Goal: Obtain resource: Download file/media

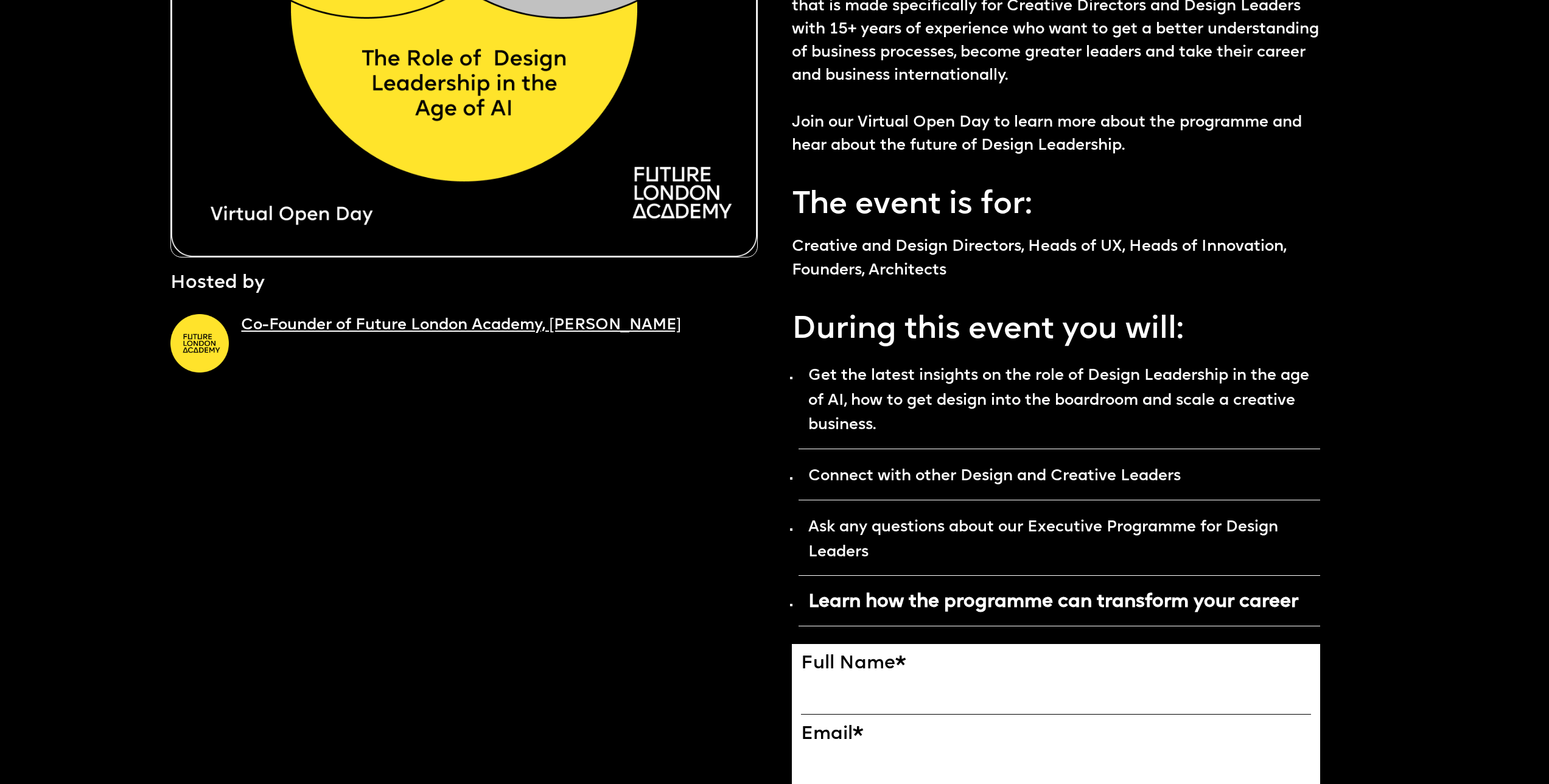
scroll to position [524, 0]
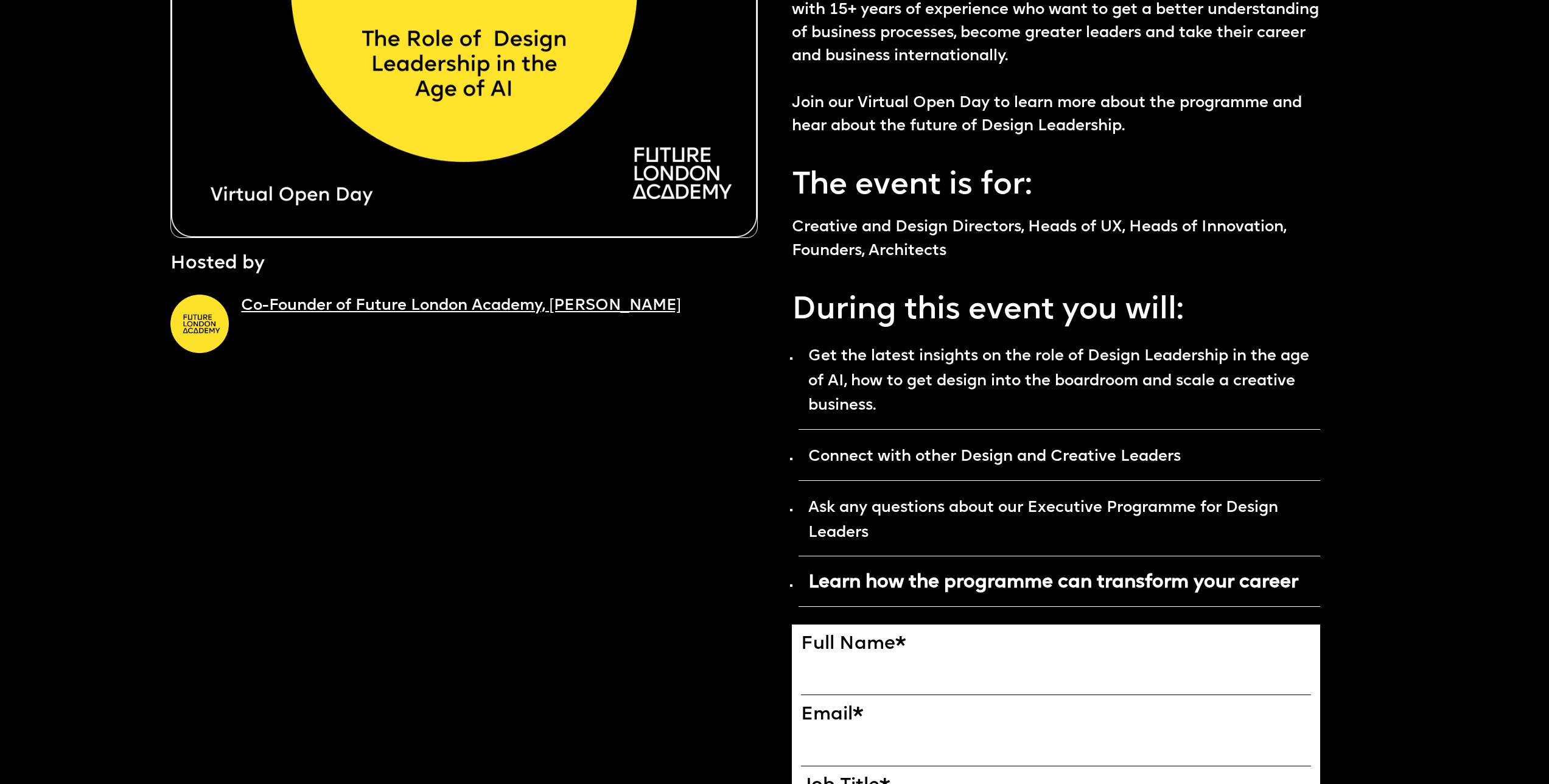
click at [378, 309] on link "Co-Founder of Future London Academy, Ekaterina Solomeina" at bounding box center [460, 305] width 439 height 15
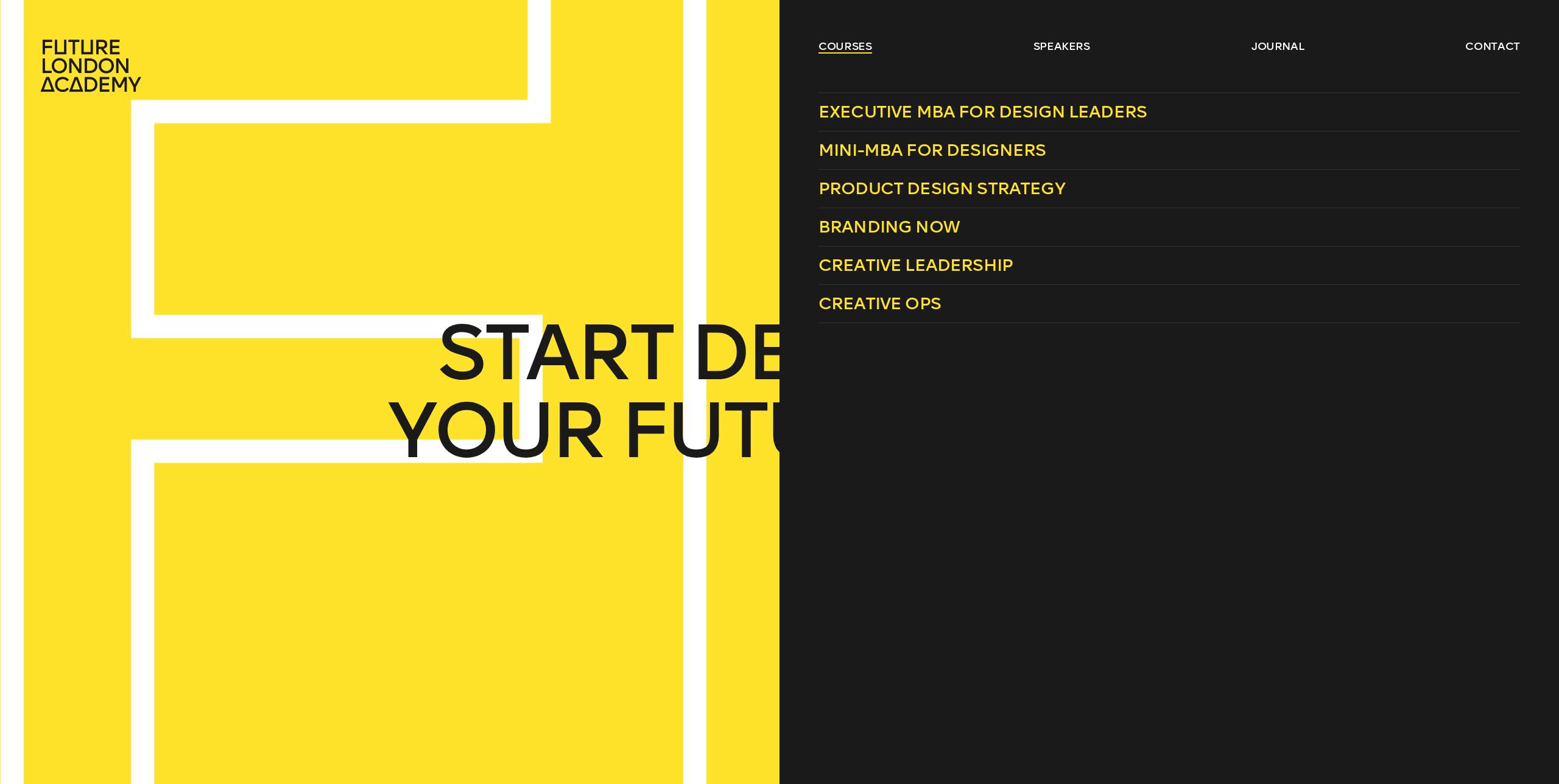
click at [848, 44] on link "courses" at bounding box center [845, 46] width 54 height 15
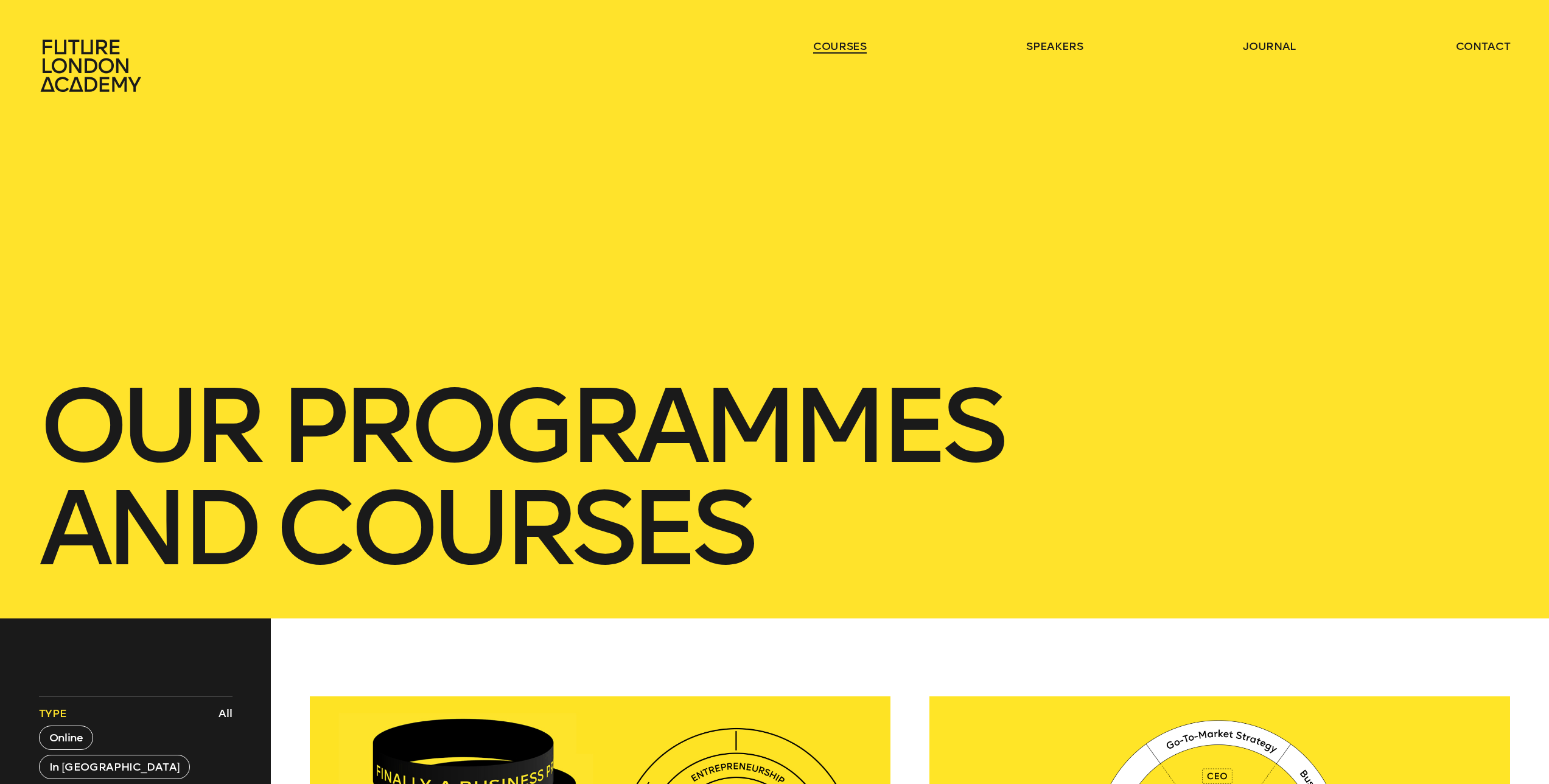
click at [848, 44] on link "courses" at bounding box center [840, 46] width 54 height 15
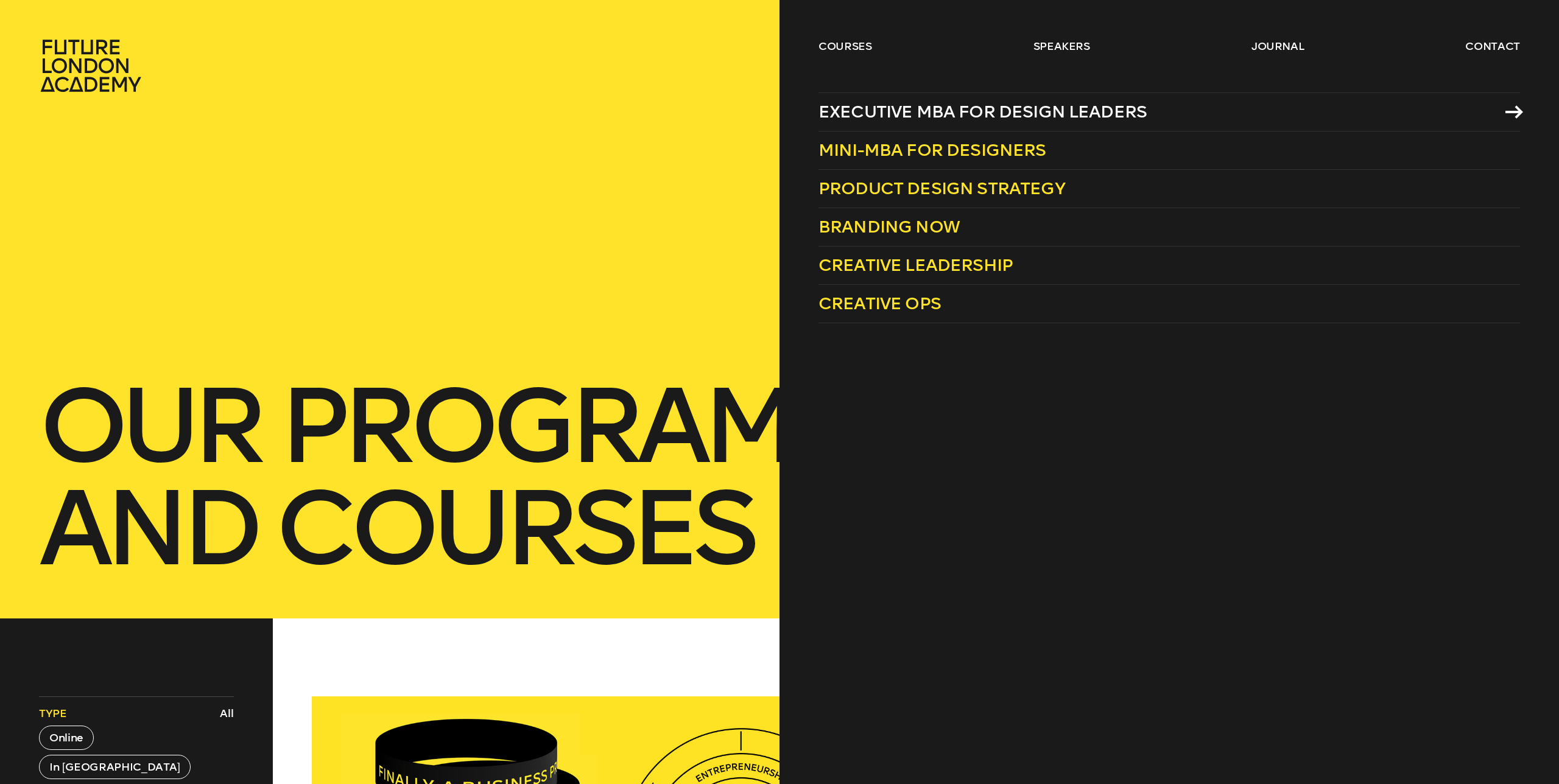
click at [866, 114] on span "Executive MBA for Design Leaders" at bounding box center [982, 112] width 328 height 20
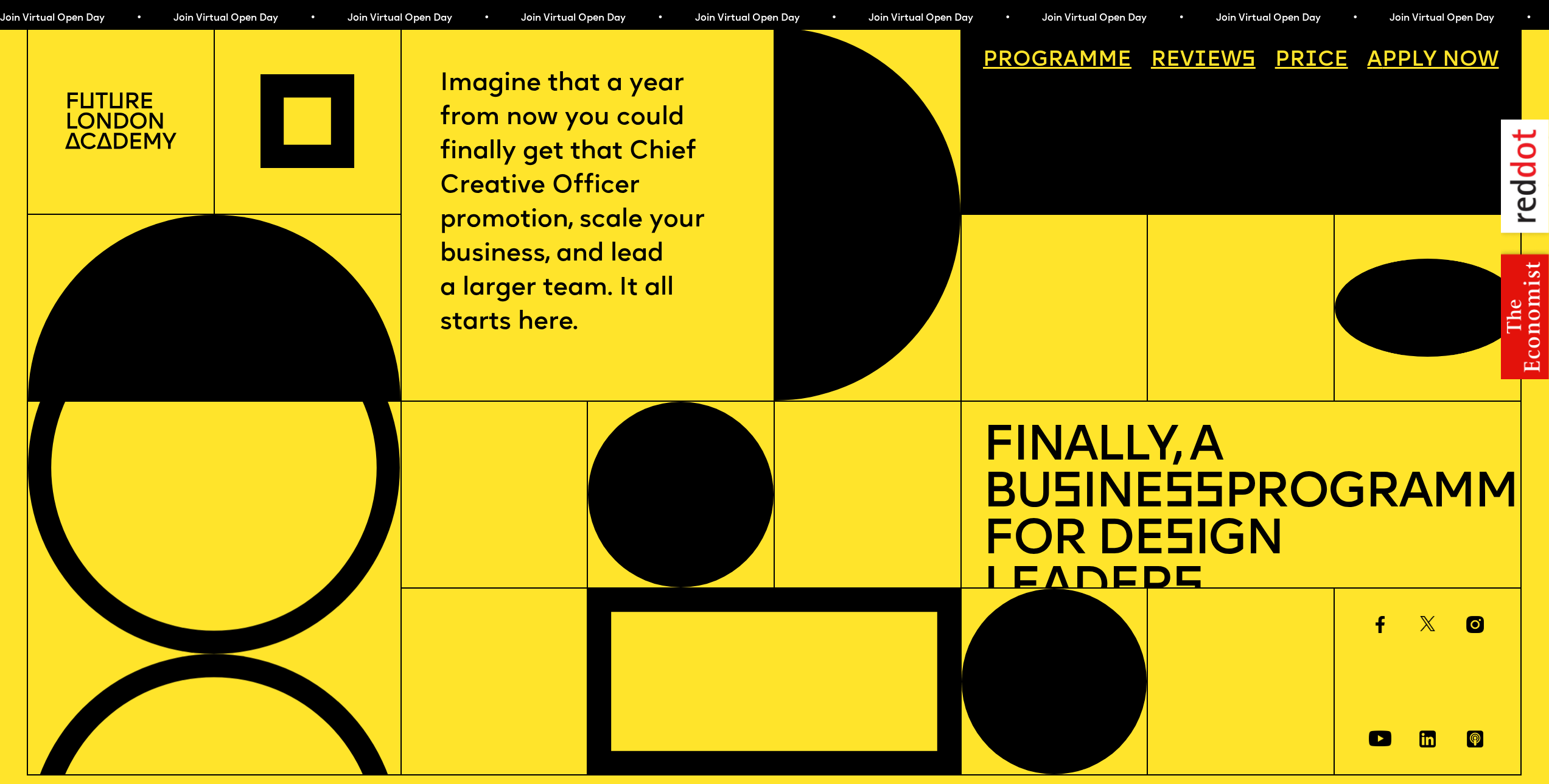
click at [1294, 60] on link "Price" at bounding box center [1311, 60] width 94 height 42
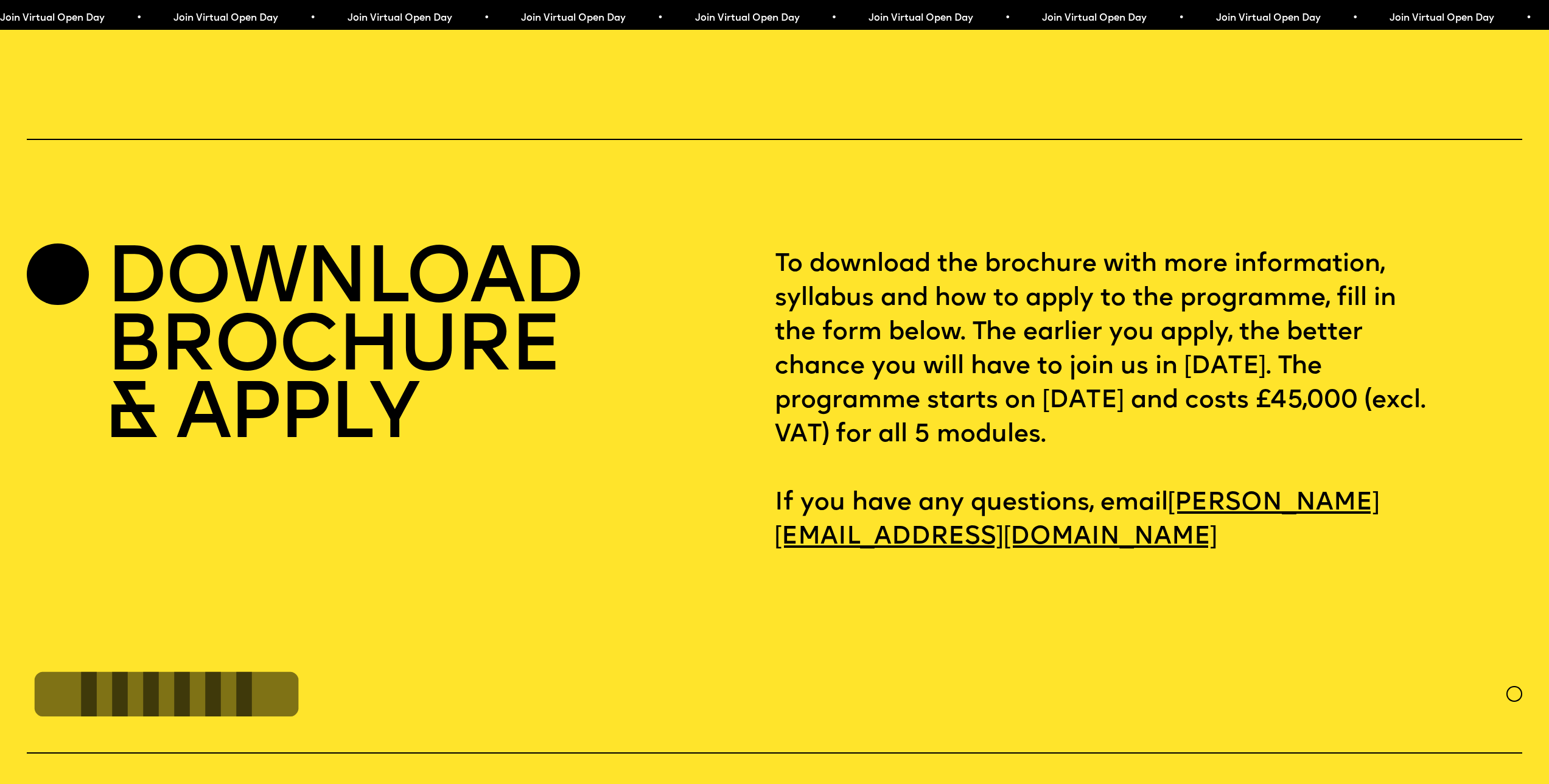
scroll to position [6612, 0]
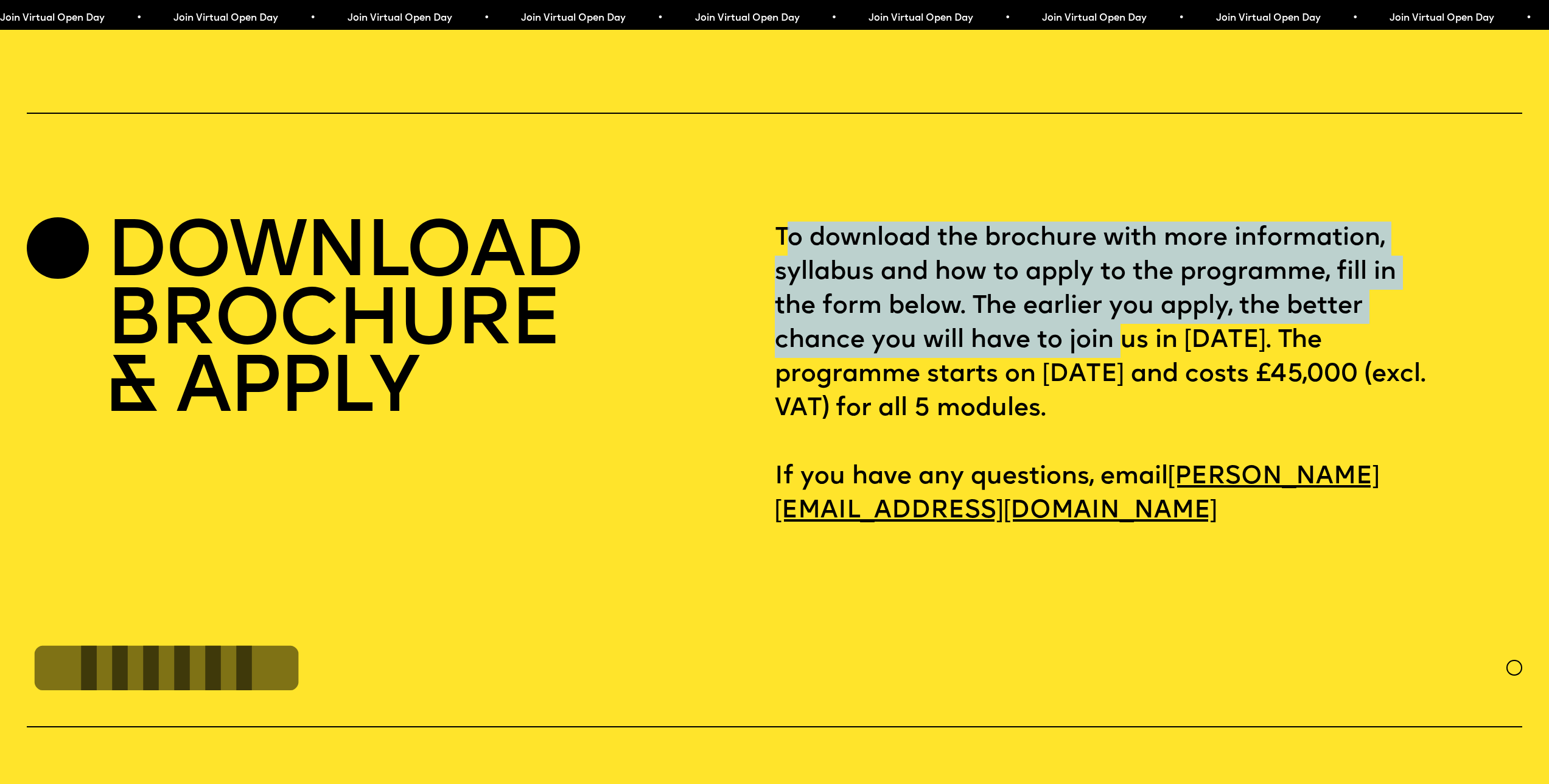
drag, startPoint x: 782, startPoint y: 275, endPoint x: 1124, endPoint y: 398, distance: 363.4
click at [1124, 398] on p "To download the brochure with more information, syllabus and how to apply to th…" at bounding box center [1148, 375] width 747 height 307
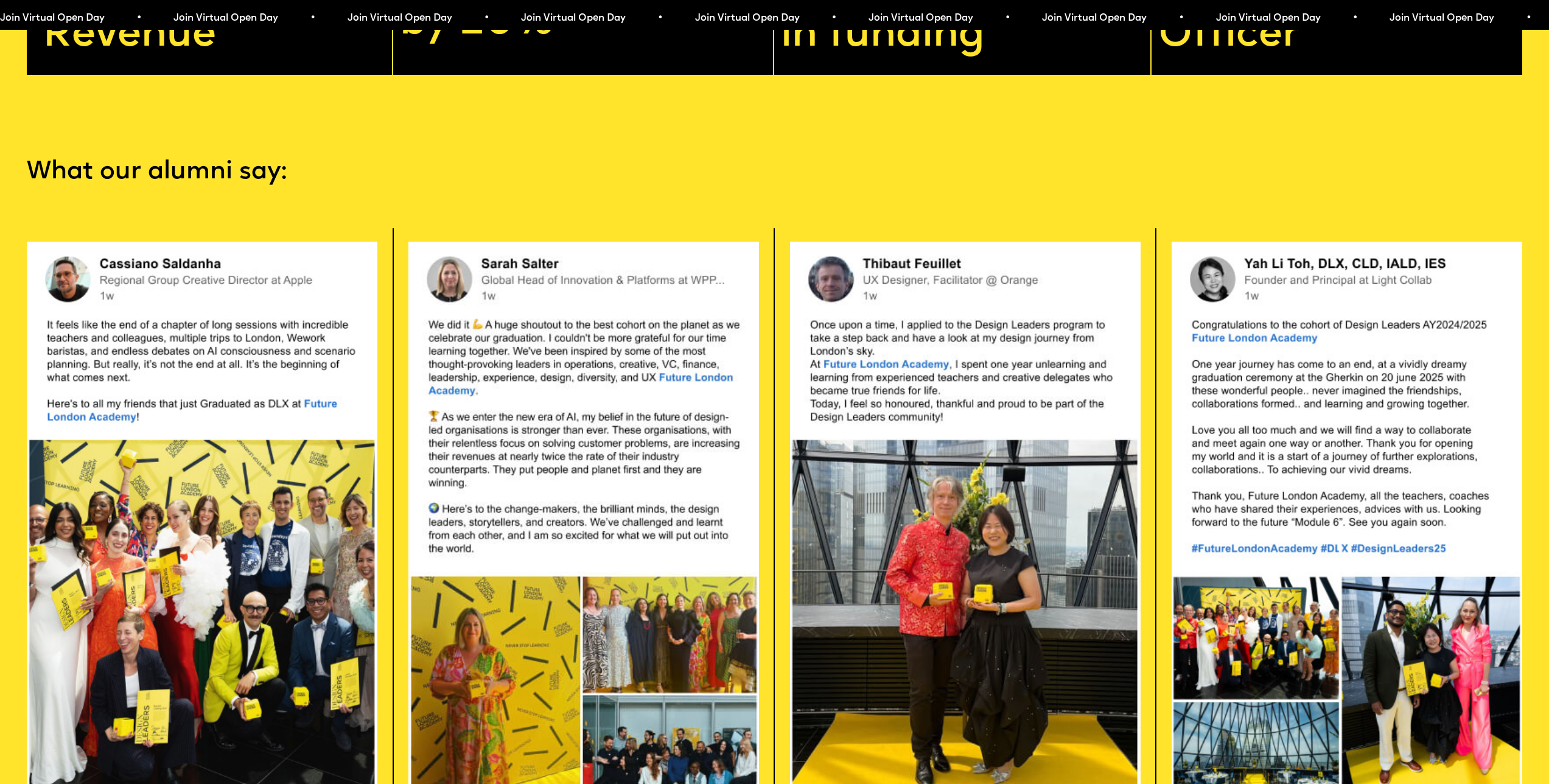
scroll to position [4216, 0]
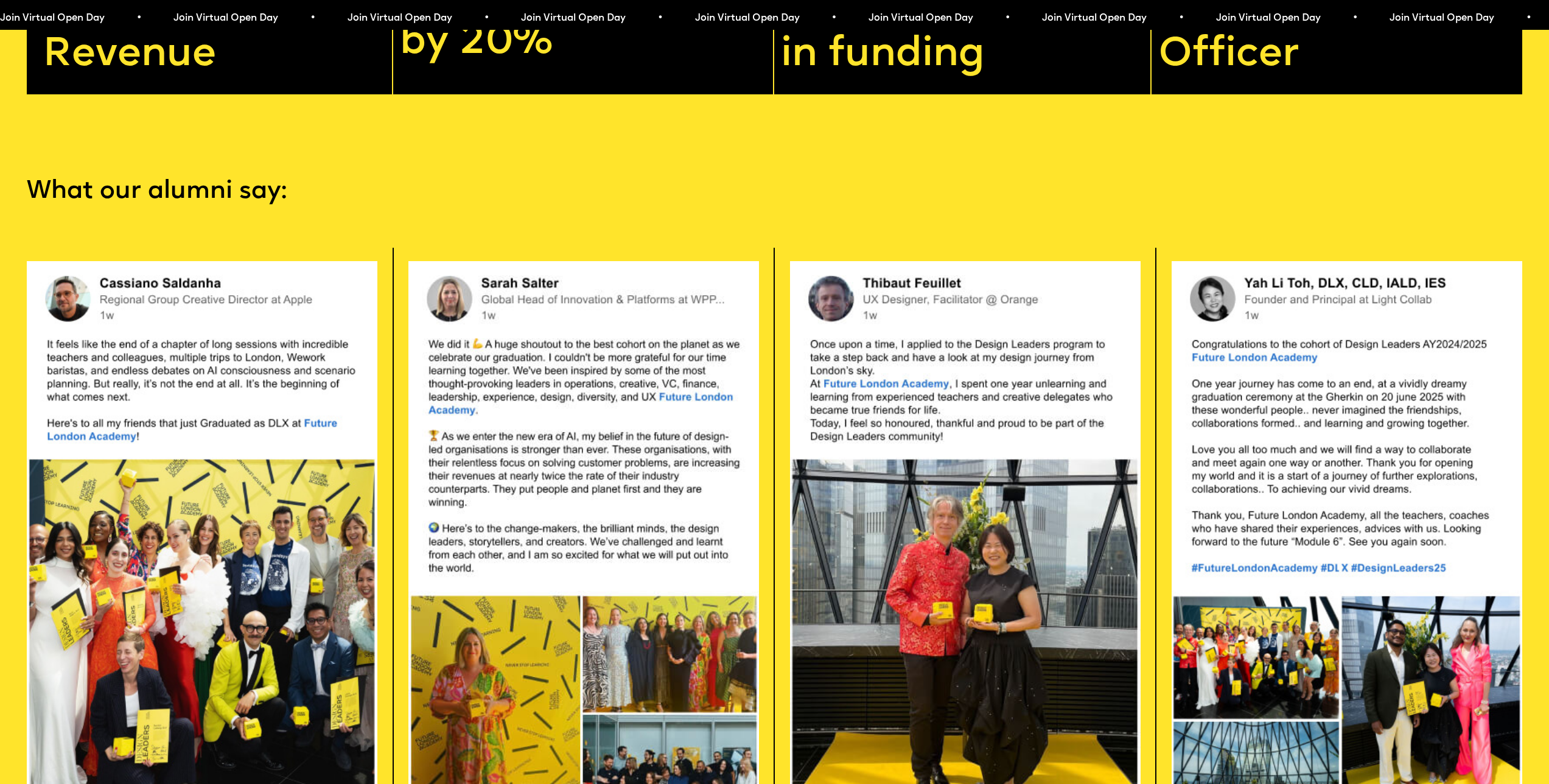
drag, startPoint x: 846, startPoint y: 320, endPoint x: 979, endPoint y: 356, distance: 137.8
drag, startPoint x: 1264, startPoint y: 355, endPoint x: 566, endPoint y: 449, distance: 704.3
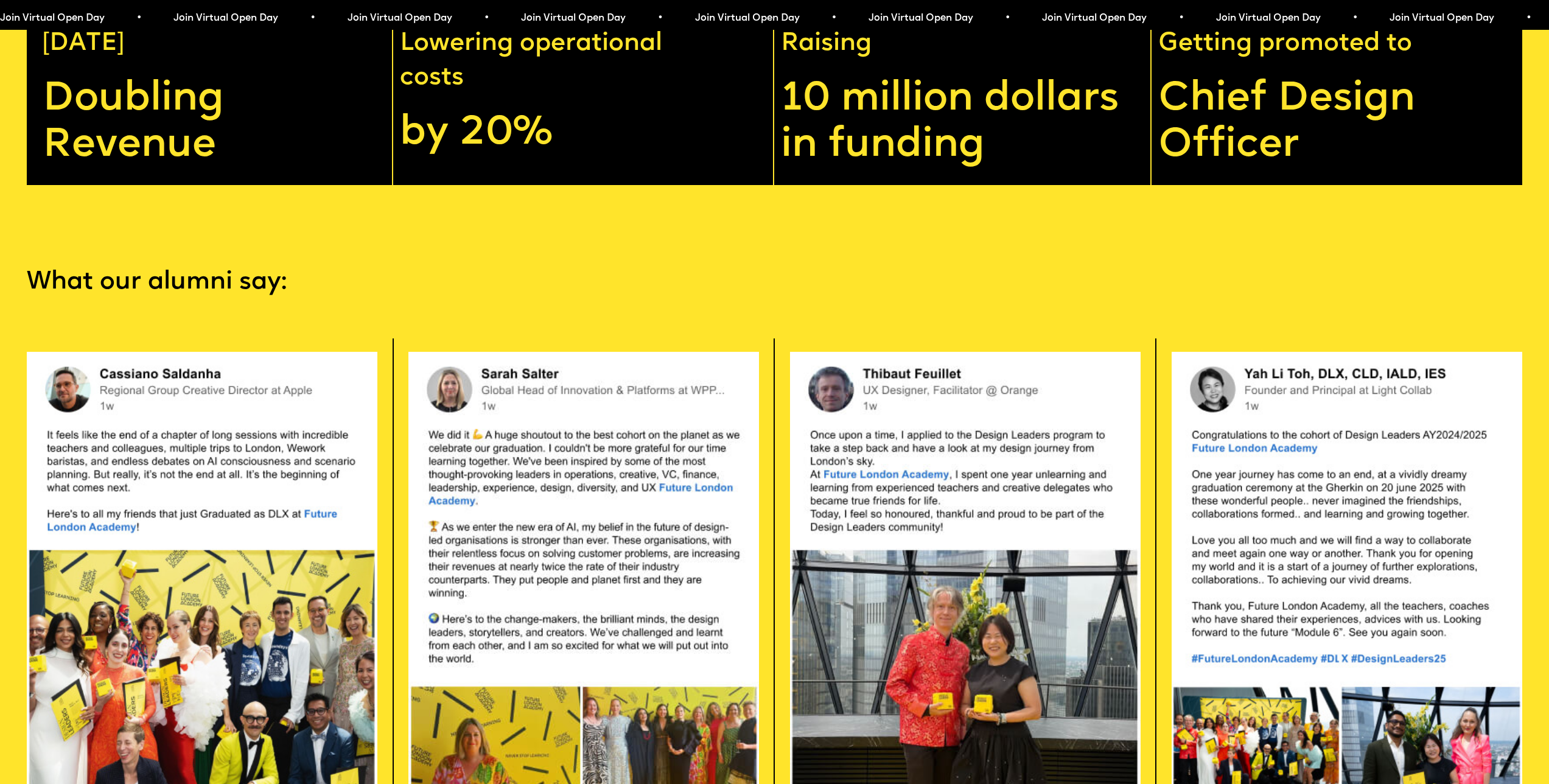
scroll to position [4338, 0]
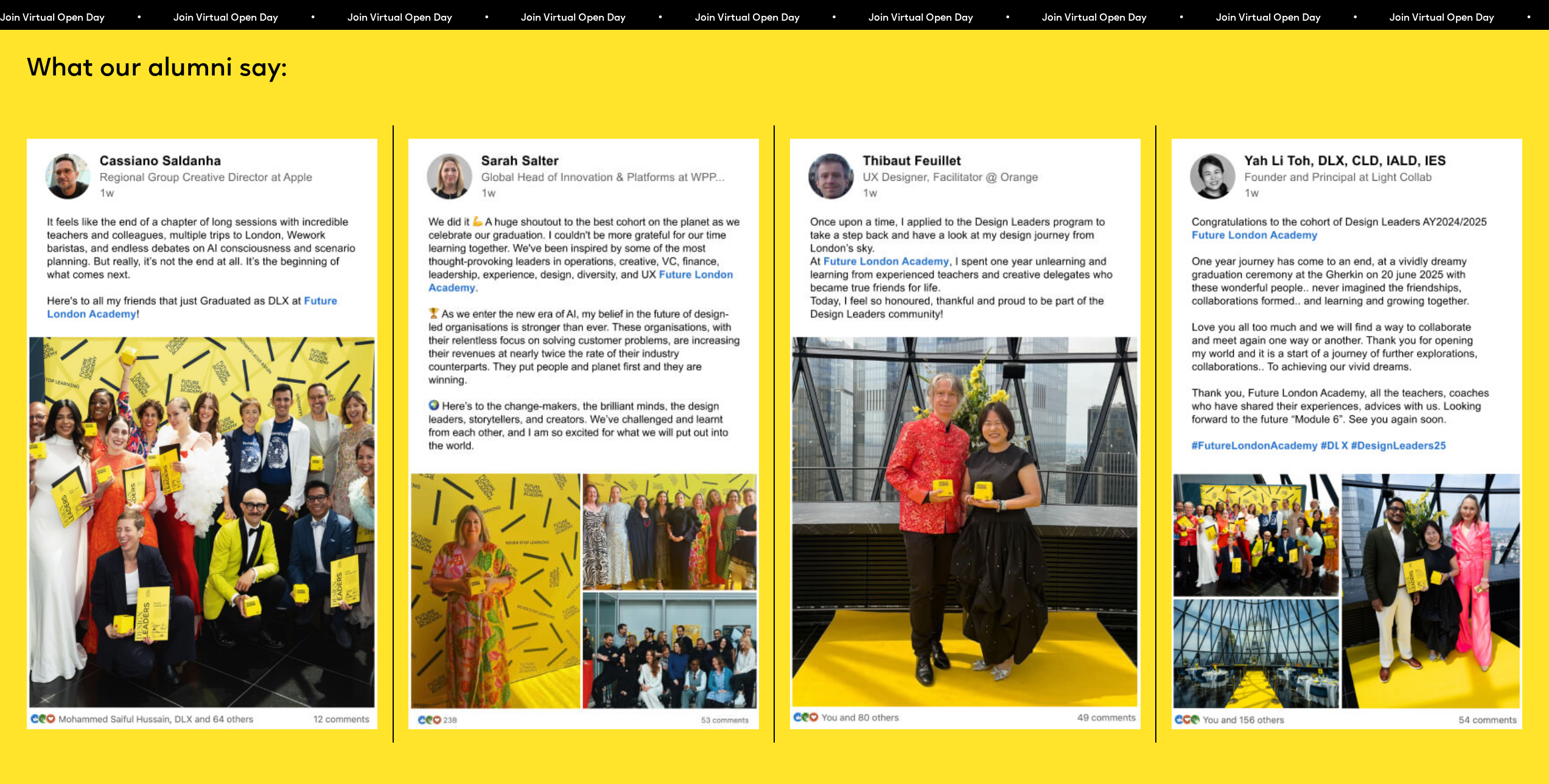
drag, startPoint x: 1022, startPoint y: 325, endPoint x: 1030, endPoint y: 322, distance: 8.5
click at [1090, 127] on section "What our alumni say: Apply now" at bounding box center [774, 441] width 1549 height 939
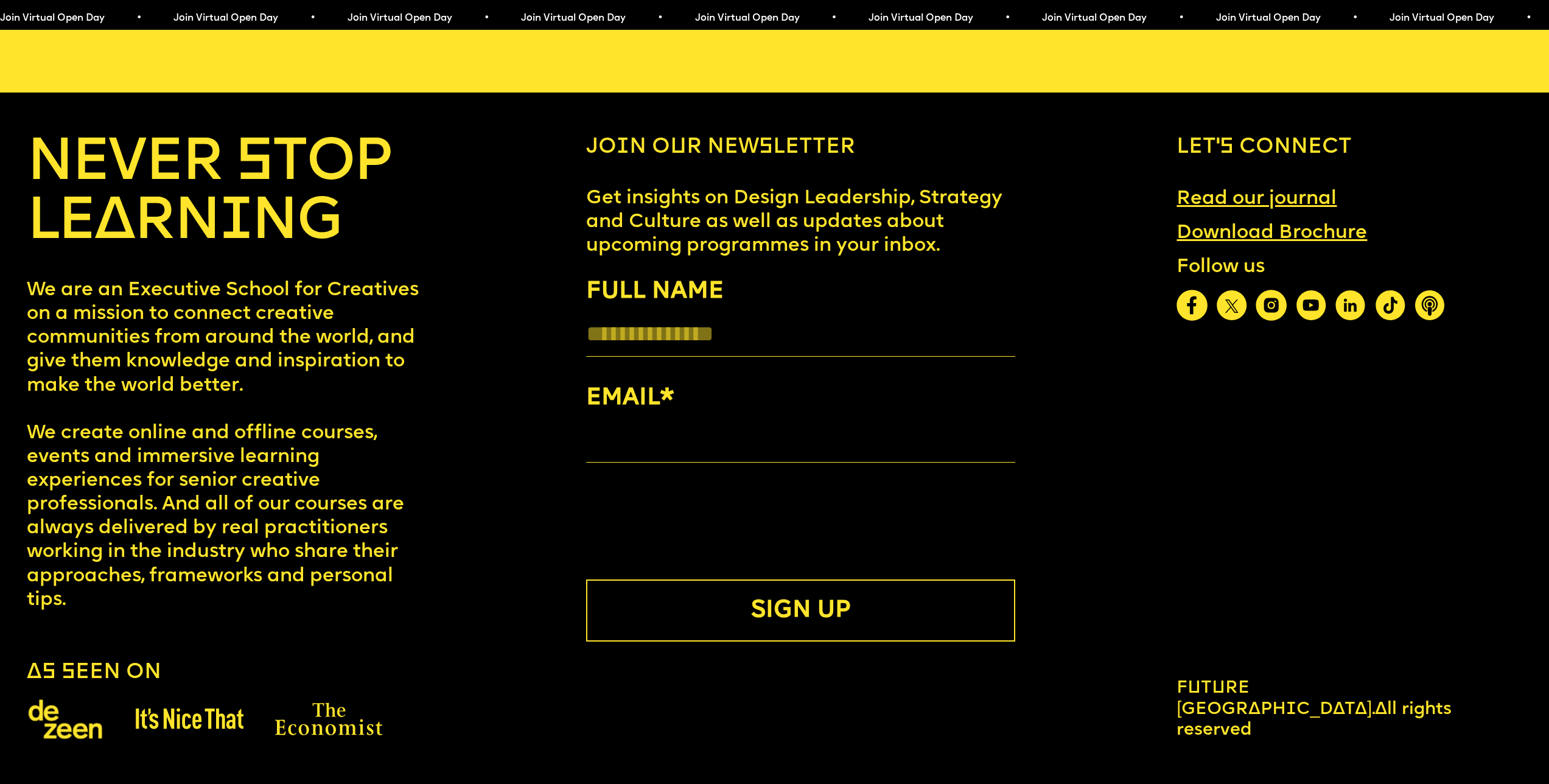
scroll to position [8727, 0]
drag, startPoint x: 1361, startPoint y: 729, endPoint x: 1146, endPoint y: 727, distance: 215.0
click at [1146, 727] on div "NEVER STOP LEARNING We are an Executive School for Creatives on a mission to co…" at bounding box center [774, 438] width 1549 height 605
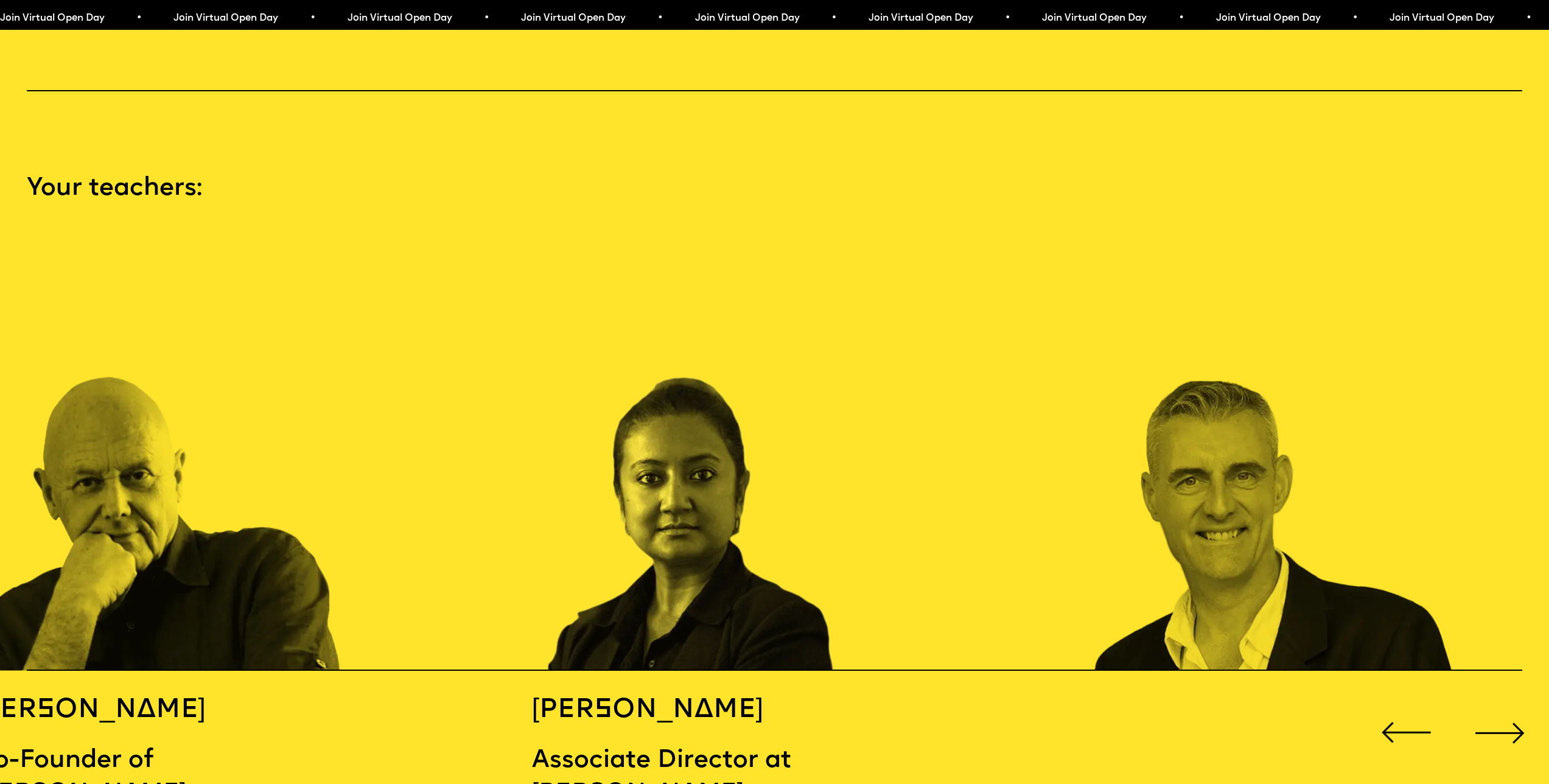
scroll to position [2346, 0]
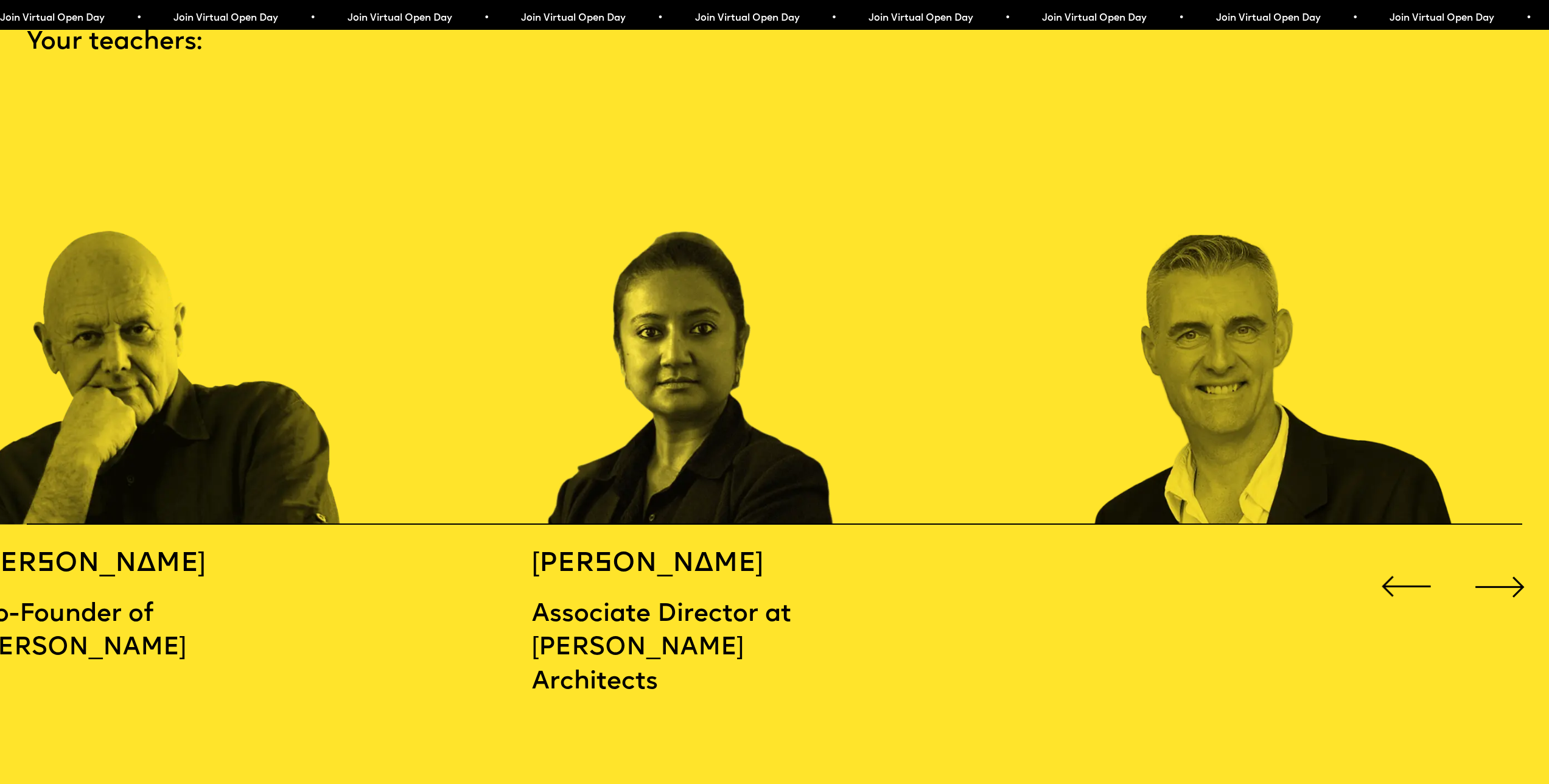
click at [1396, 567] on div "Previous slide" at bounding box center [1406, 586] width 62 height 62
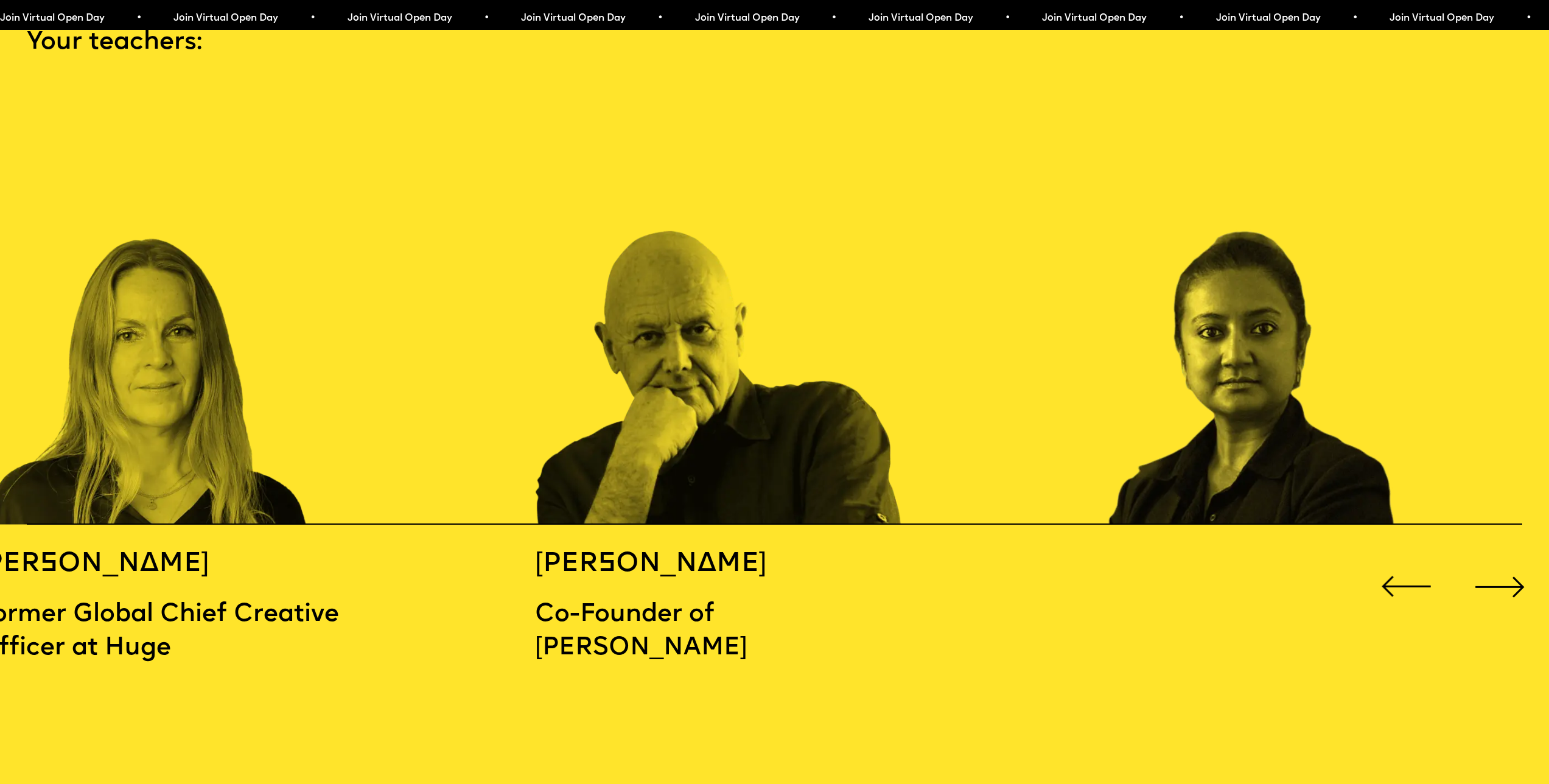
click at [1483, 570] on div "Next slide" at bounding box center [1501, 586] width 62 height 62
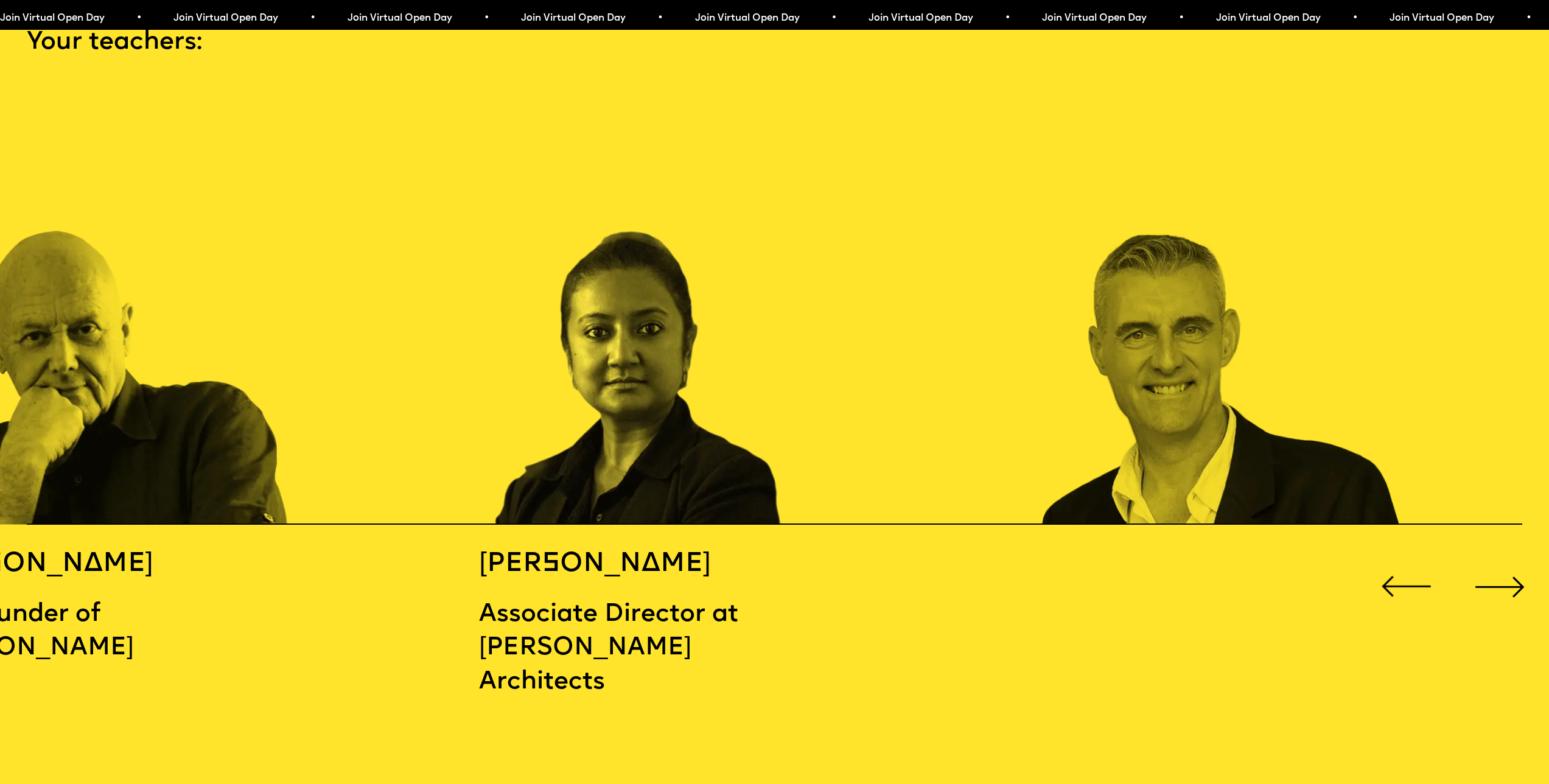
click at [1487, 569] on div "Next slide" at bounding box center [1501, 586] width 62 height 62
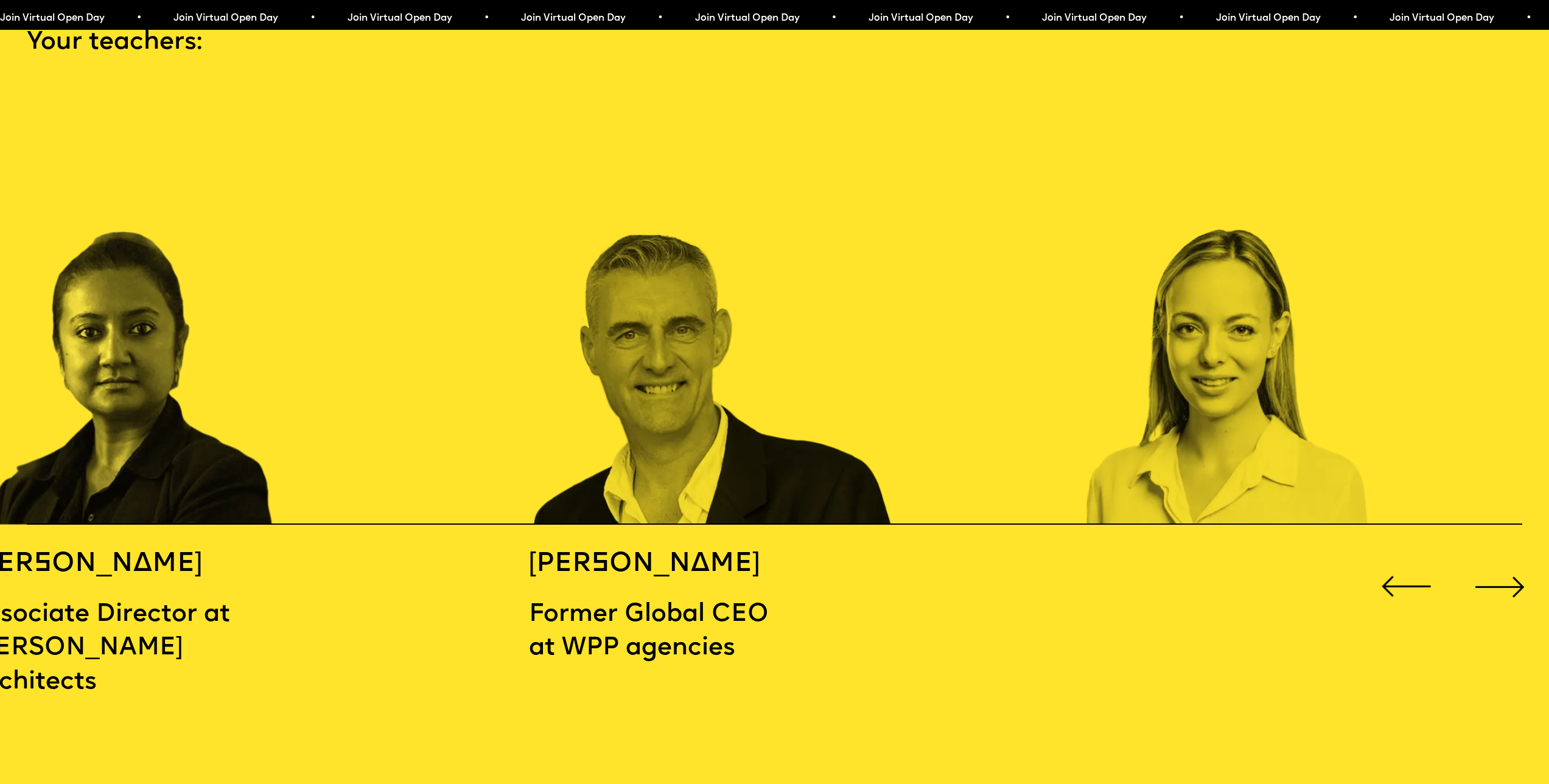
click at [1490, 568] on div "Next slide" at bounding box center [1501, 586] width 62 height 62
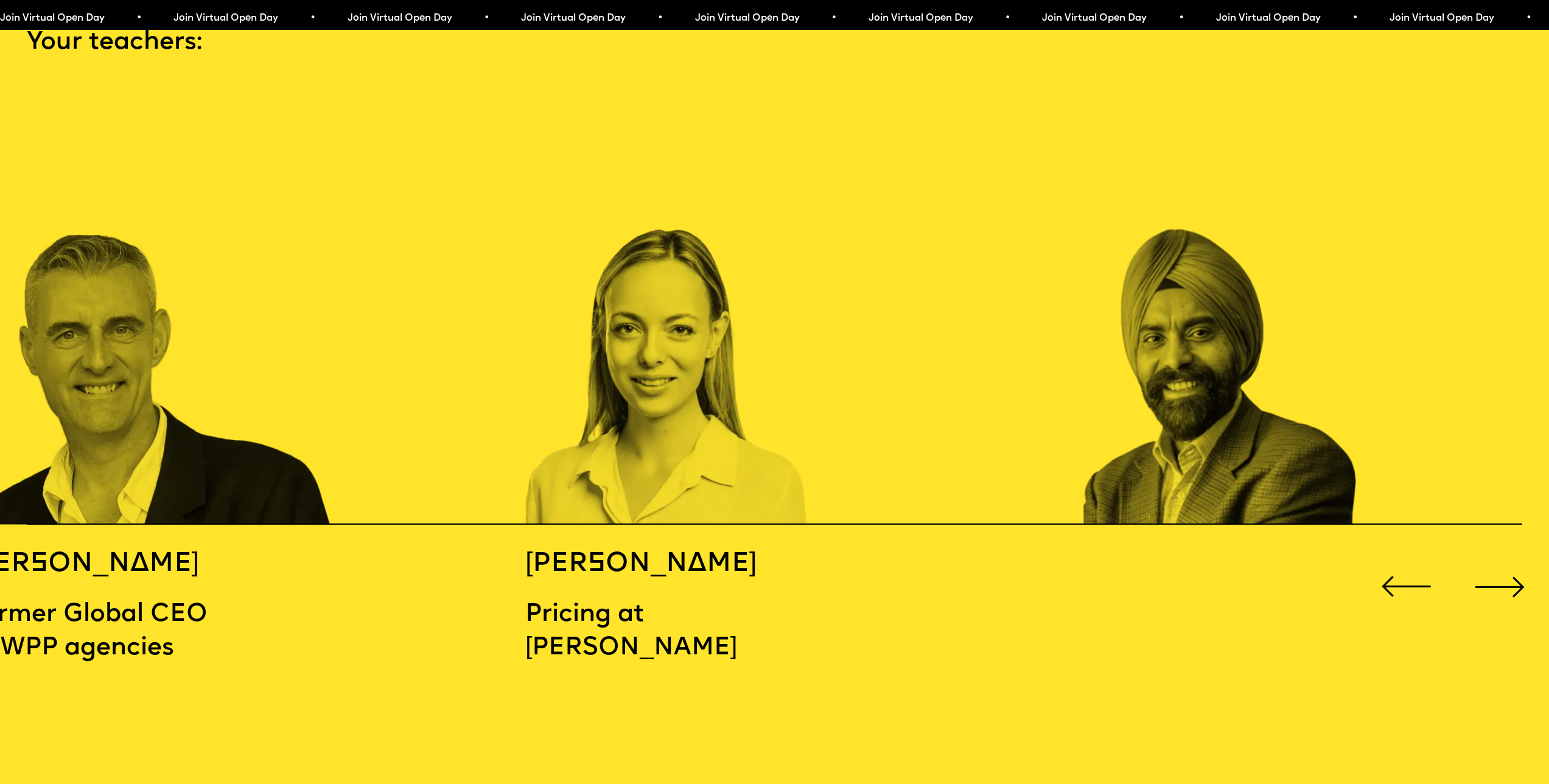
click at [1490, 568] on div "Next slide" at bounding box center [1501, 586] width 62 height 62
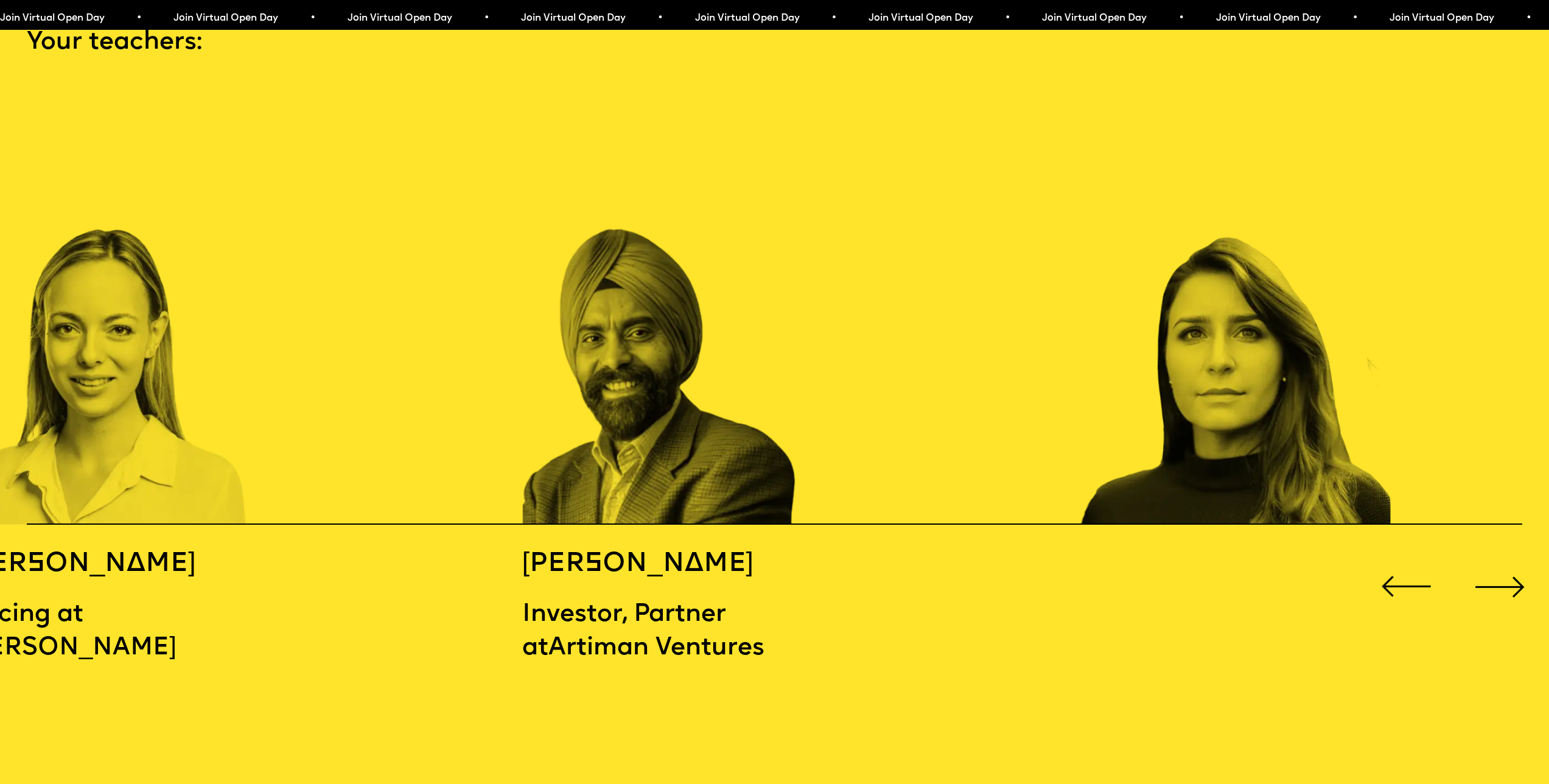
click at [1490, 568] on div "Next slide" at bounding box center [1501, 586] width 62 height 62
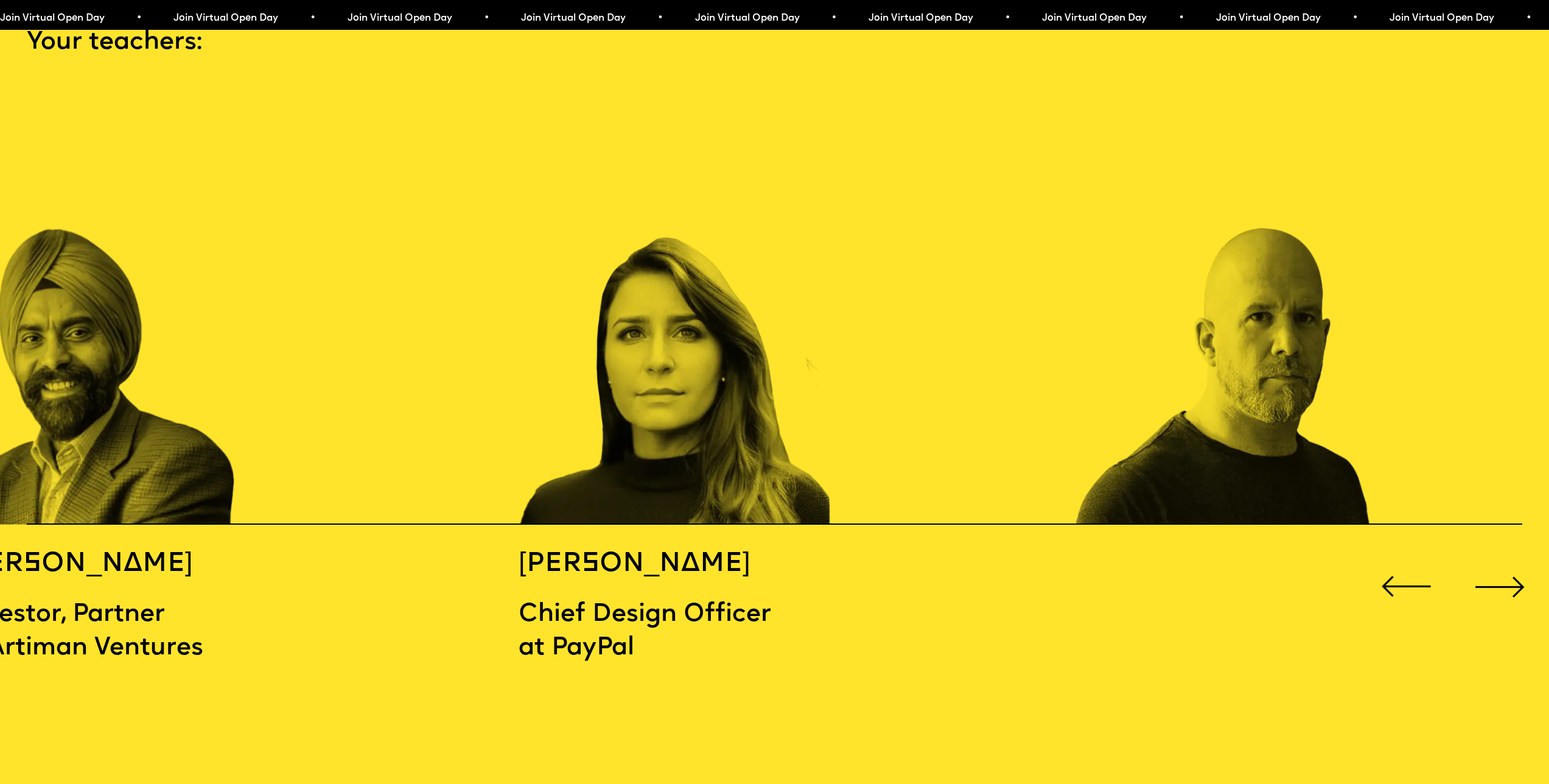
click at [1490, 568] on div "Next slide" at bounding box center [1501, 586] width 62 height 62
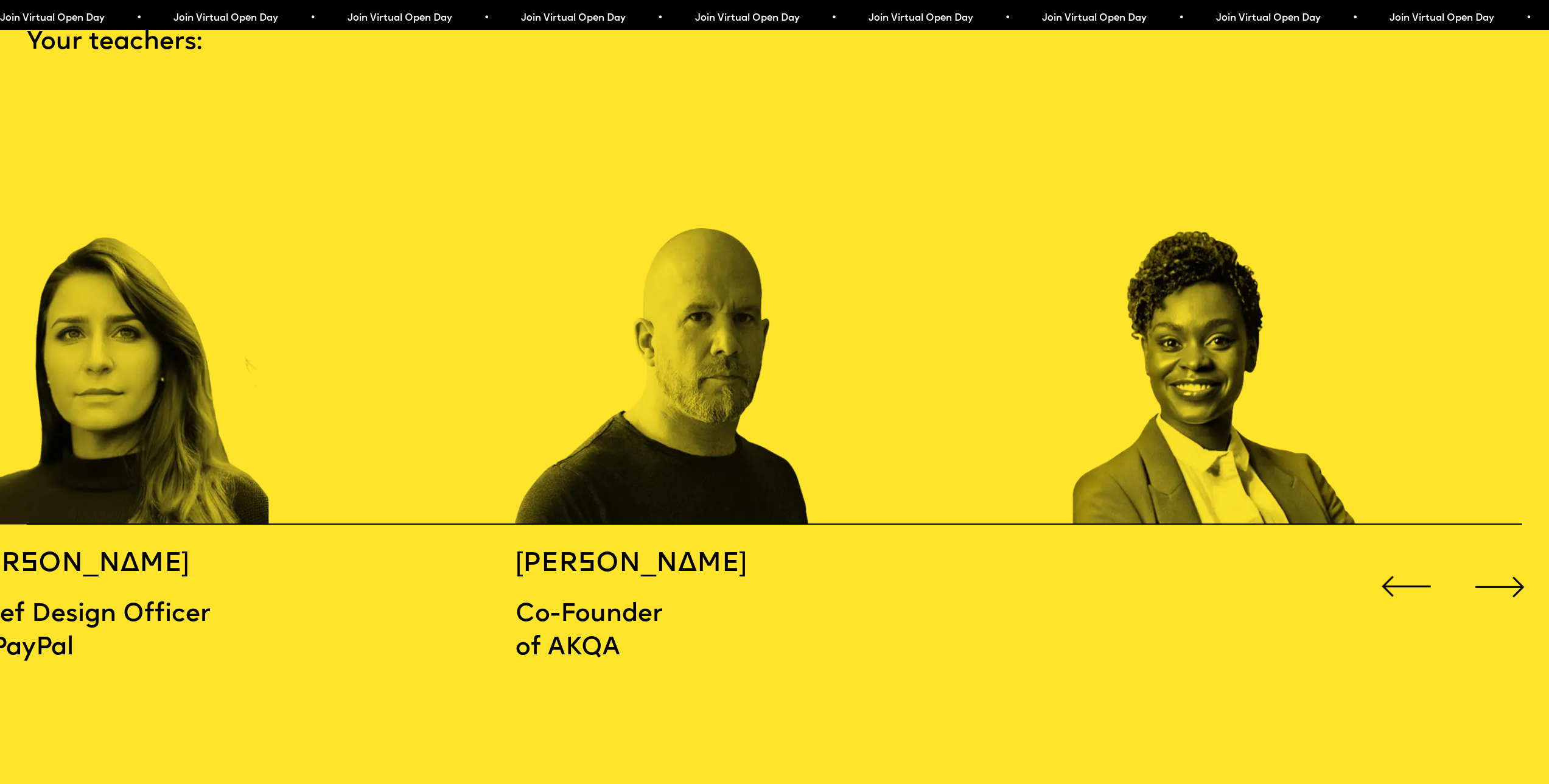
click at [1512, 574] on div "Next slide" at bounding box center [1501, 586] width 62 height 62
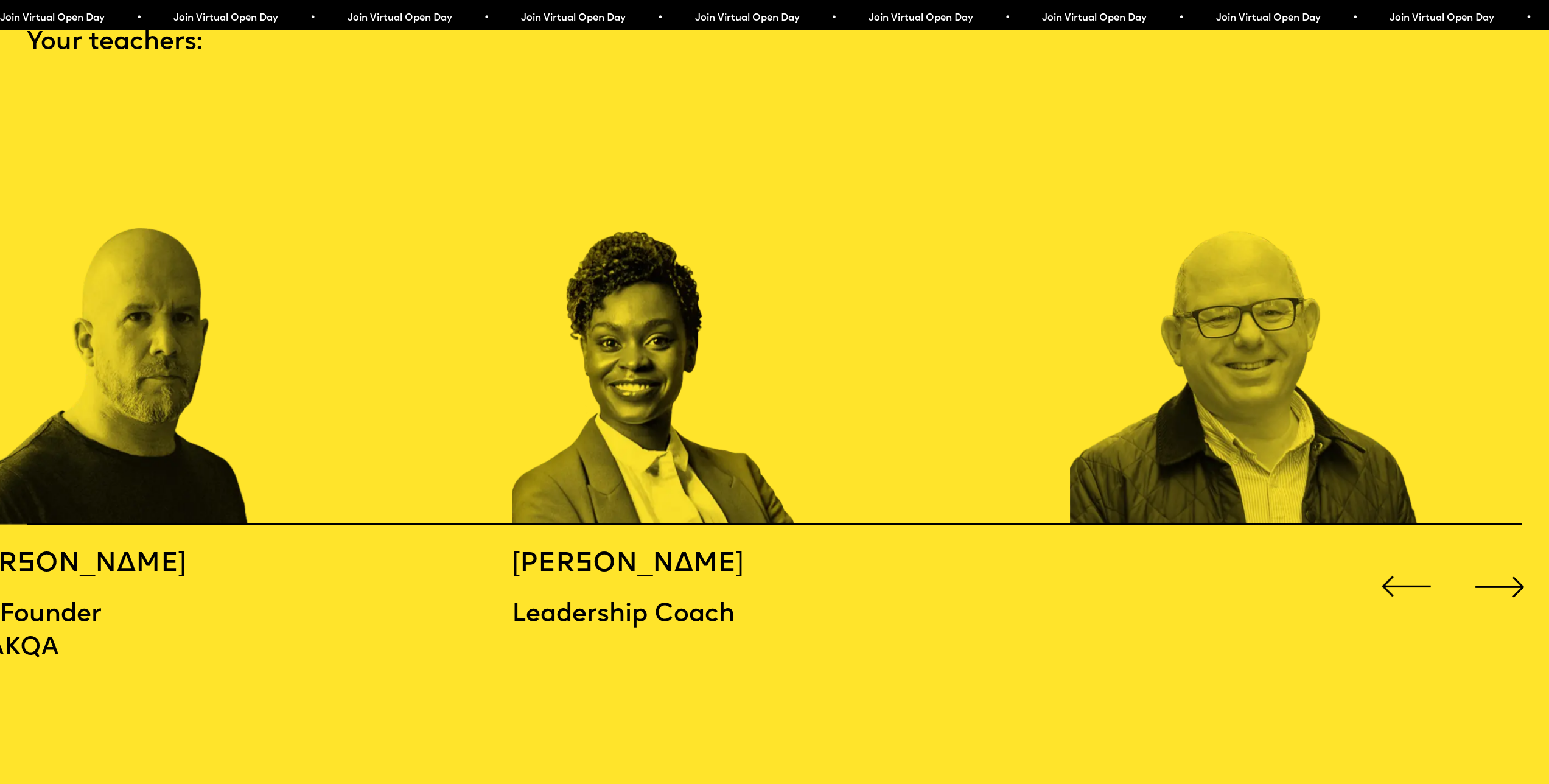
click at [1509, 569] on div "Next slide" at bounding box center [1501, 586] width 62 height 62
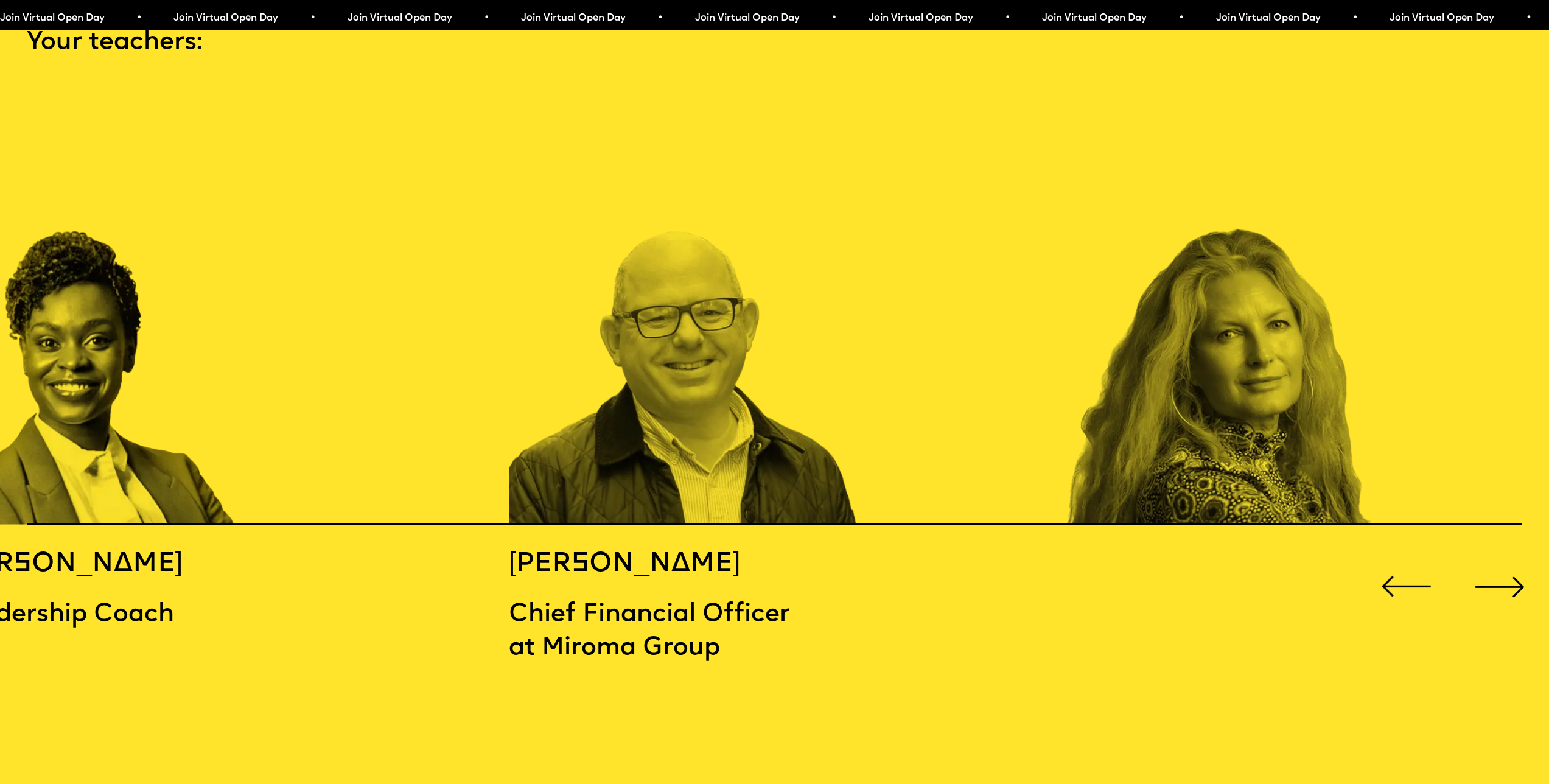
click at [1509, 569] on div "Next slide" at bounding box center [1501, 586] width 62 height 62
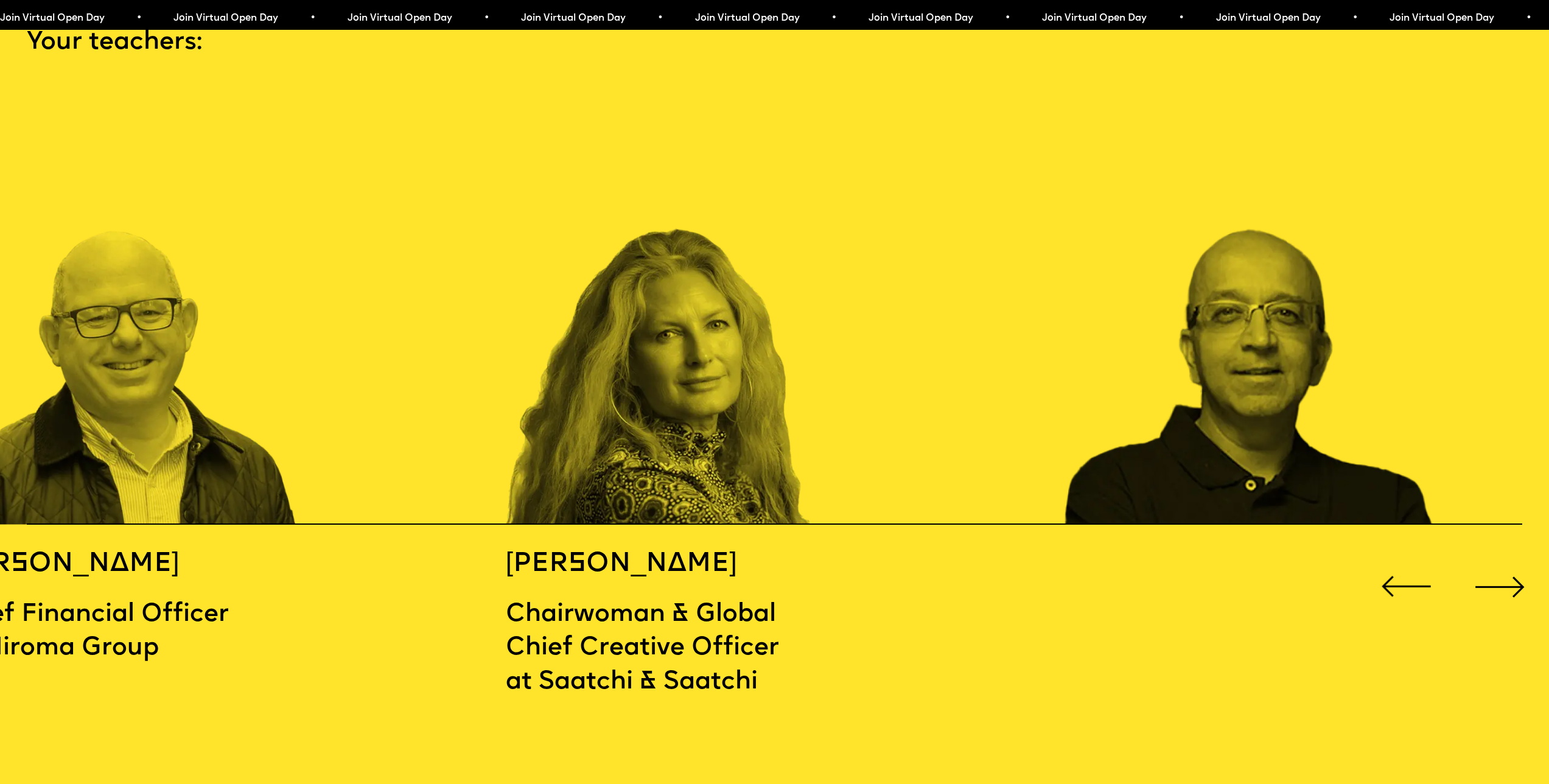
click at [1509, 569] on div "Next slide" at bounding box center [1501, 586] width 62 height 62
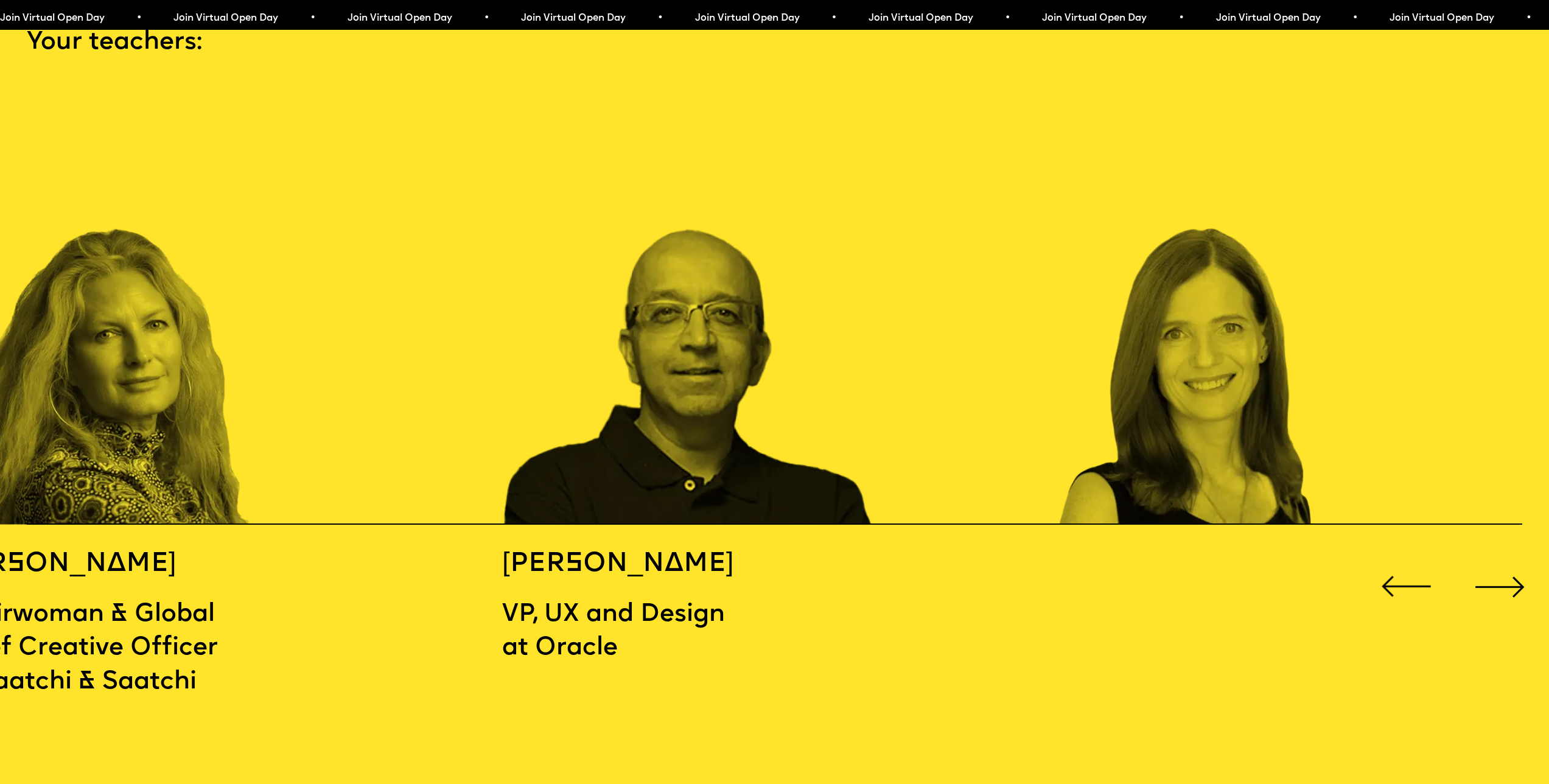
click at [1509, 569] on div "Next slide" at bounding box center [1501, 586] width 62 height 62
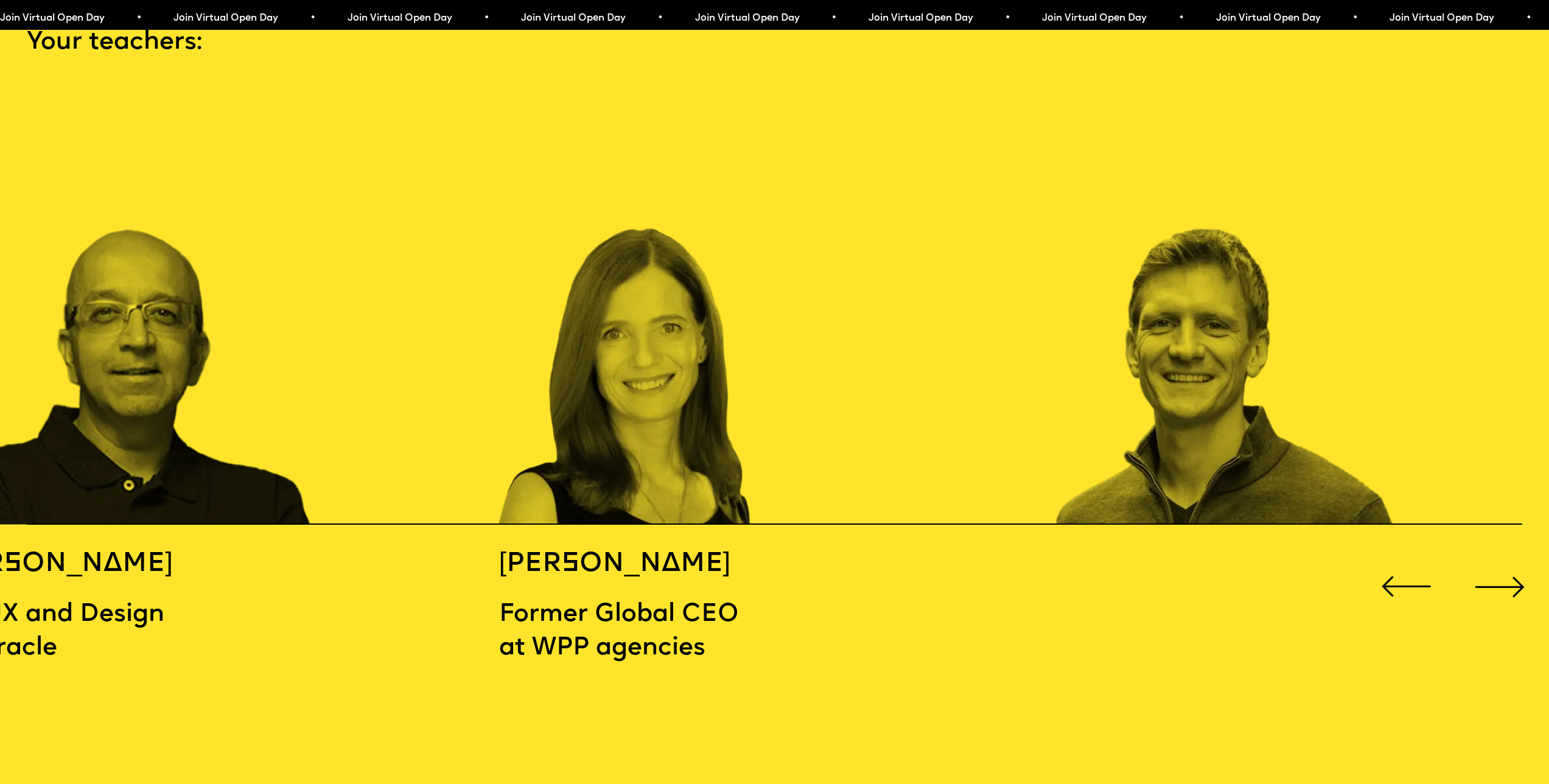
click at [1509, 569] on div "Next slide" at bounding box center [1501, 586] width 62 height 62
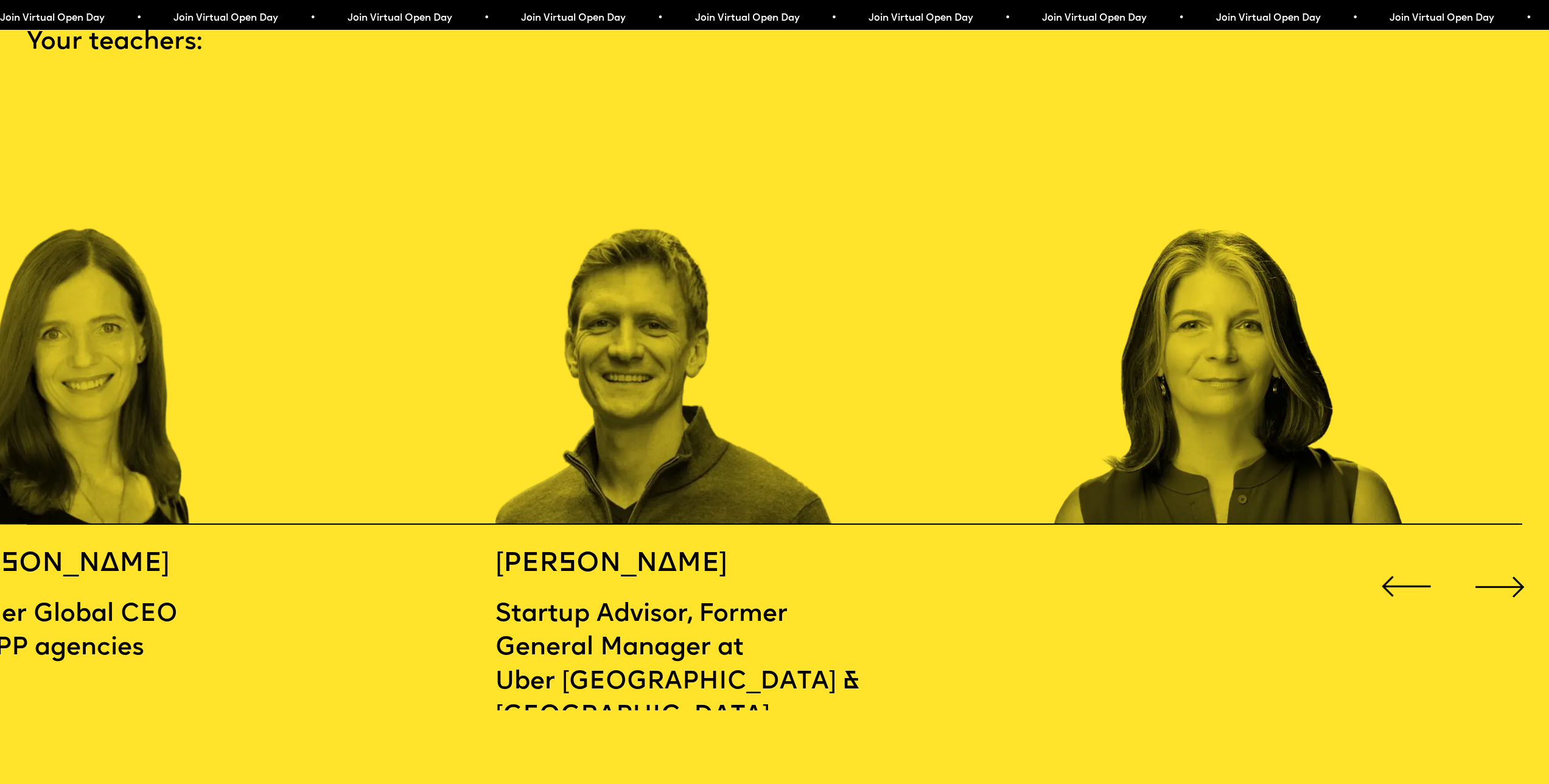
click at [1509, 569] on div "Next slide" at bounding box center [1501, 586] width 62 height 62
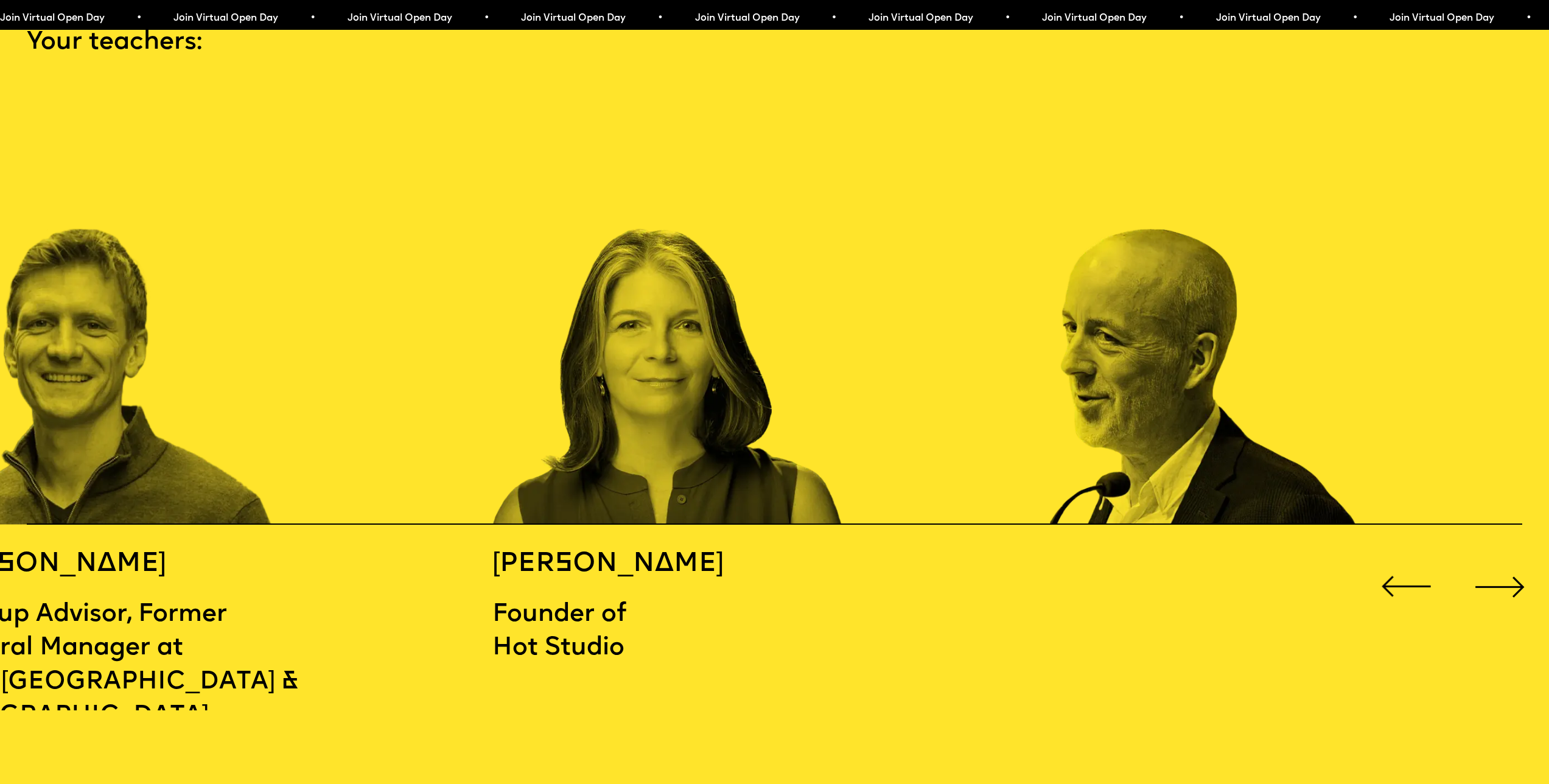
click at [1509, 569] on div "Next slide" at bounding box center [1501, 586] width 62 height 62
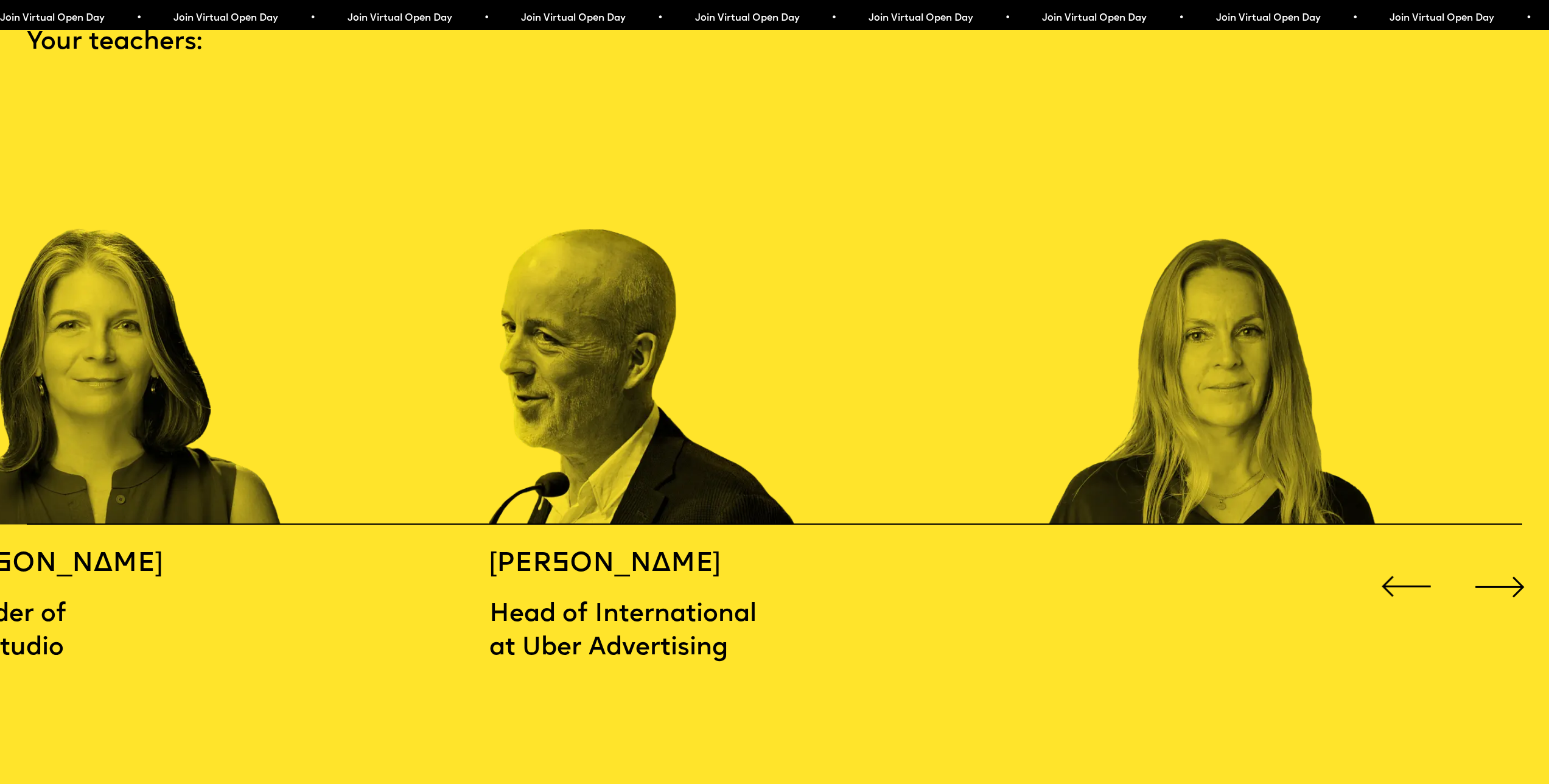
click at [1509, 569] on div "Next slide" at bounding box center [1501, 586] width 62 height 62
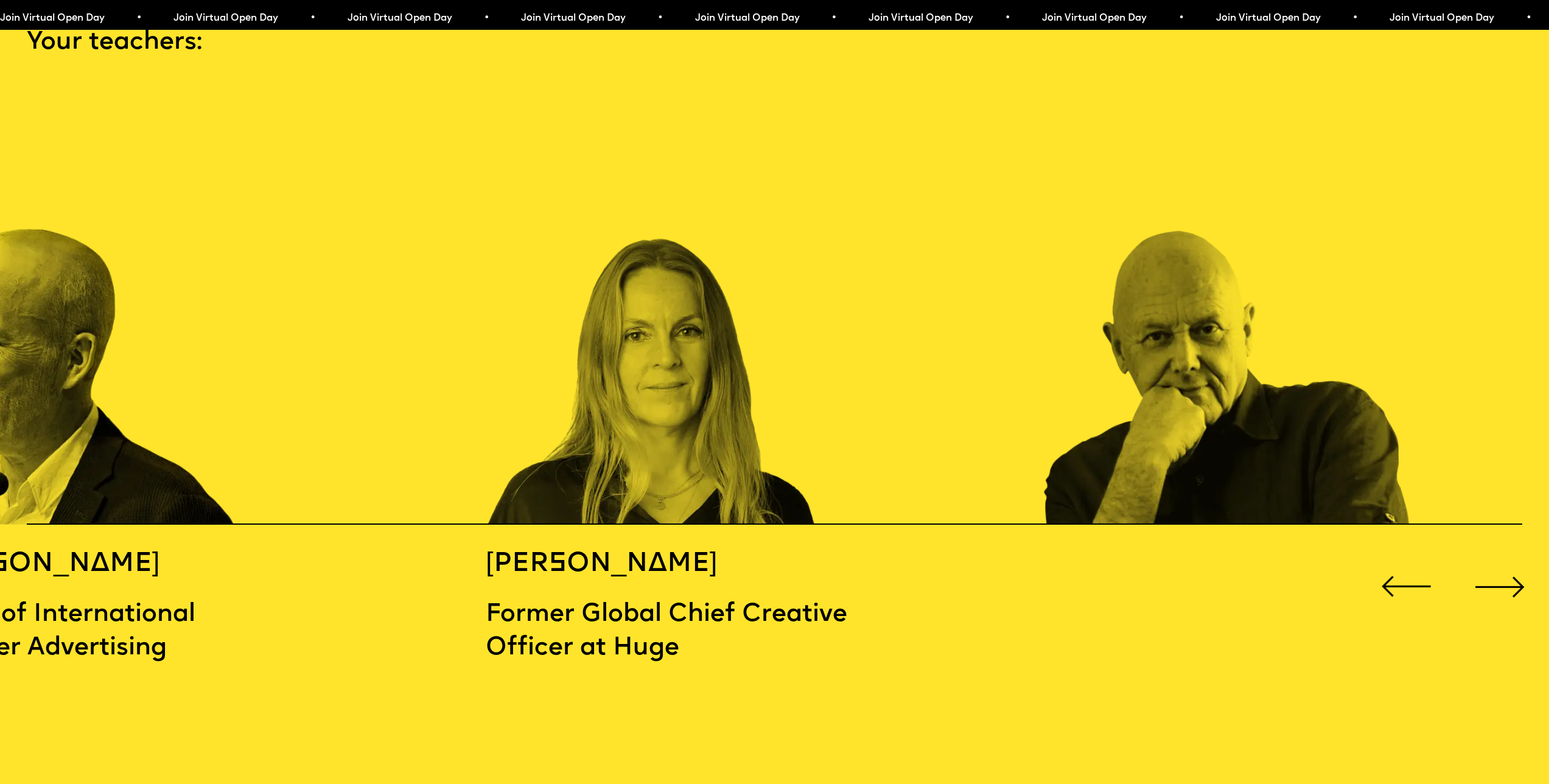
click at [1509, 569] on div "Next slide" at bounding box center [1501, 586] width 62 height 62
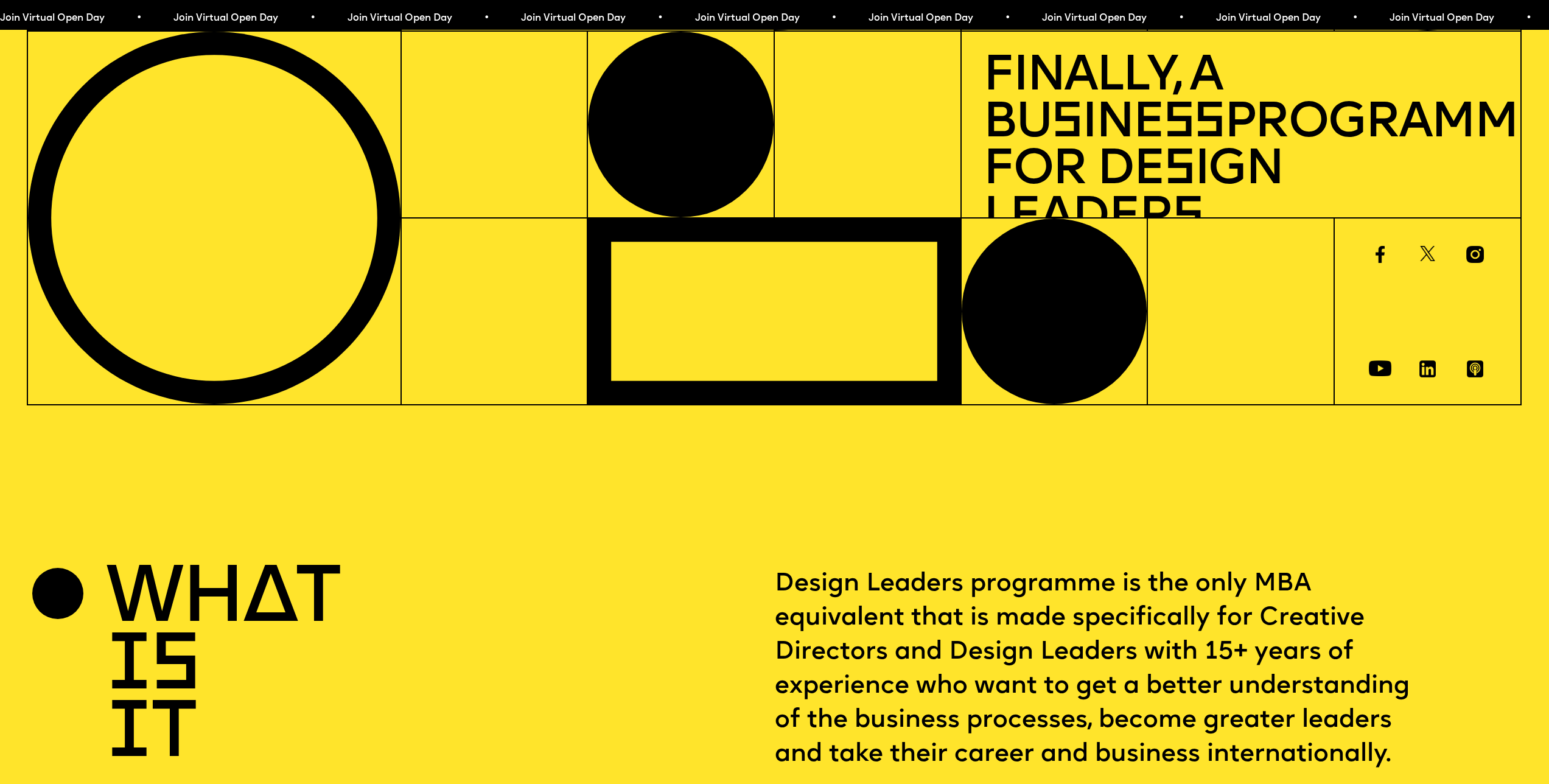
scroll to position [26, 0]
